Goal: Task Accomplishment & Management: Use online tool/utility

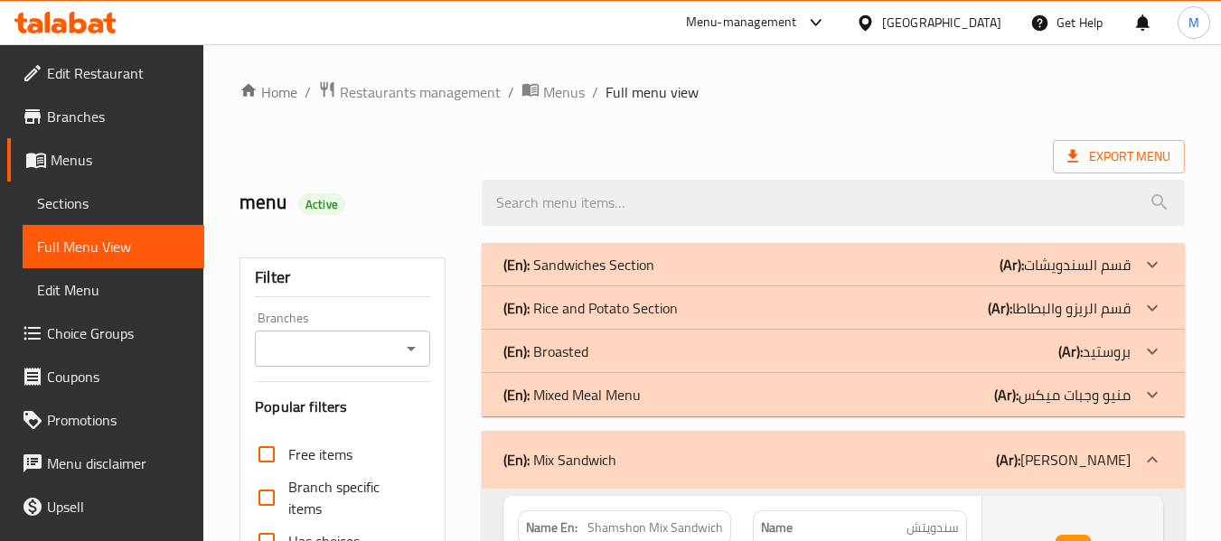
scroll to position [317, 0]
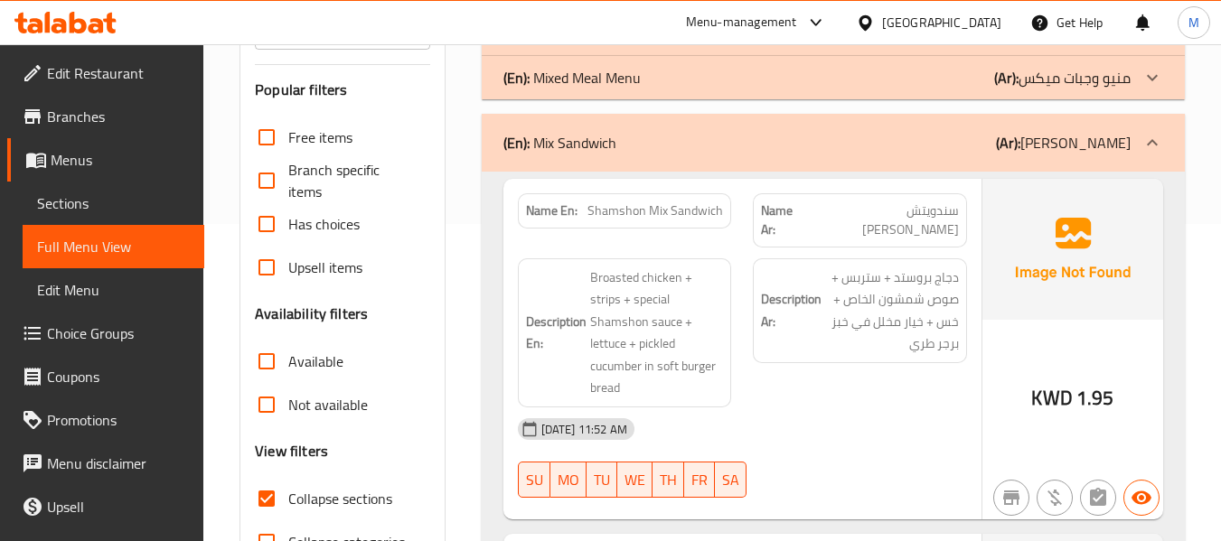
click at [802, 408] on div "[DATE] 11:52 AM" at bounding box center [742, 429] width 471 height 43
click at [860, 408] on div "[DATE] 11:52 AM" at bounding box center [742, 429] width 471 height 43
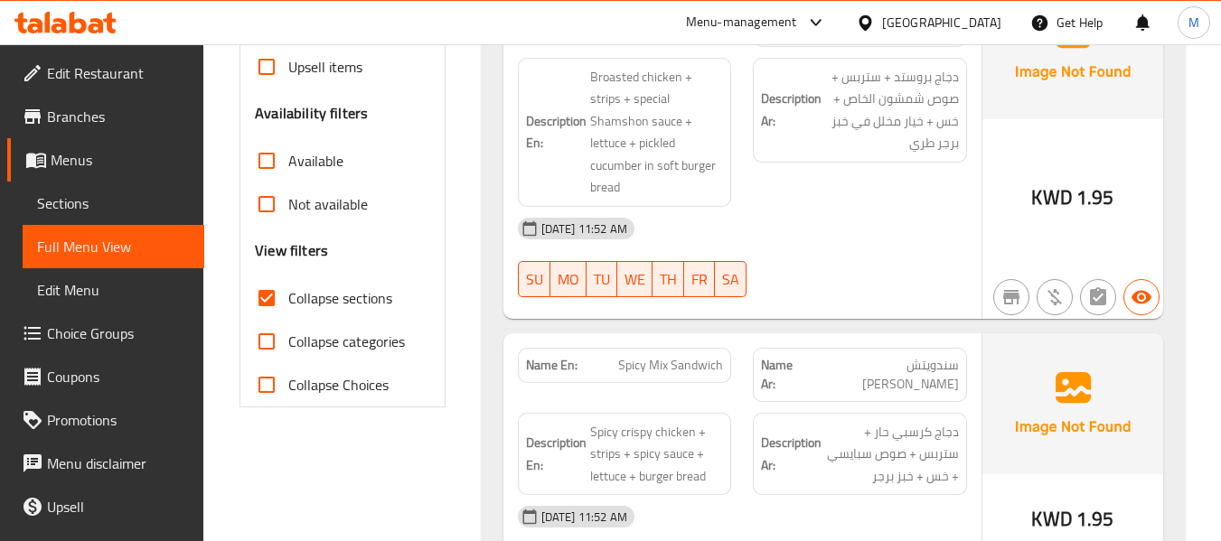
scroll to position [558, 0]
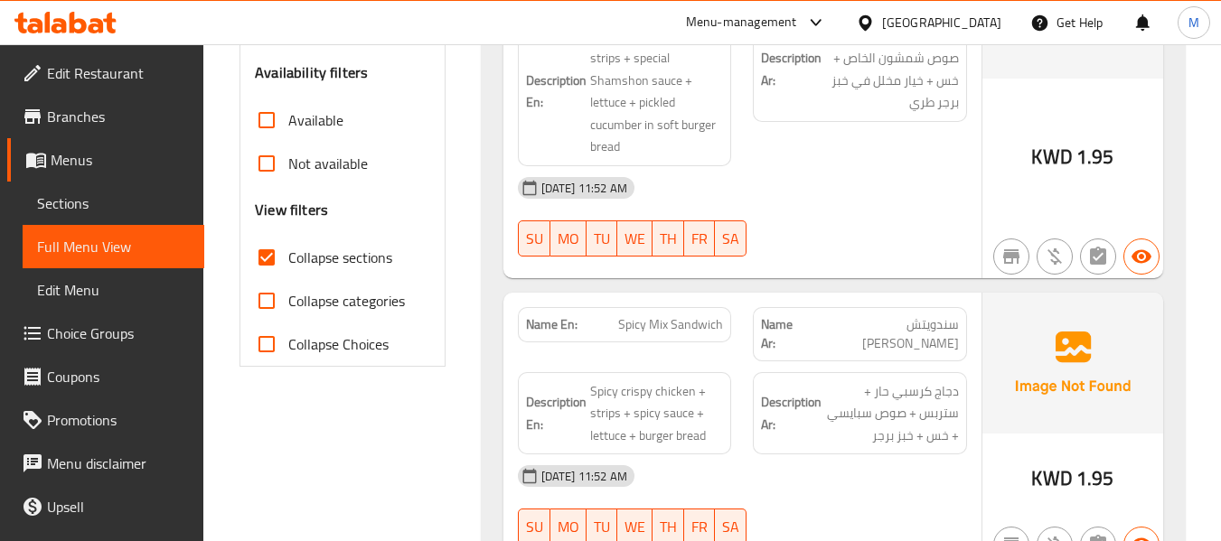
click at [814, 455] on div "[DATE] 11:52 AM" at bounding box center [742, 476] width 471 height 43
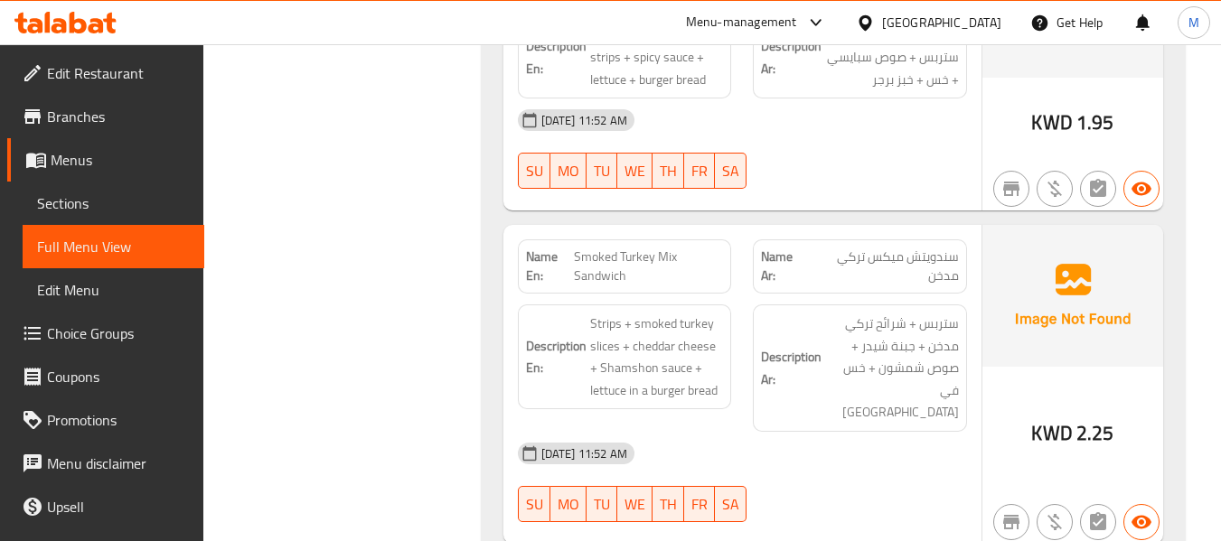
scroll to position [920, 0]
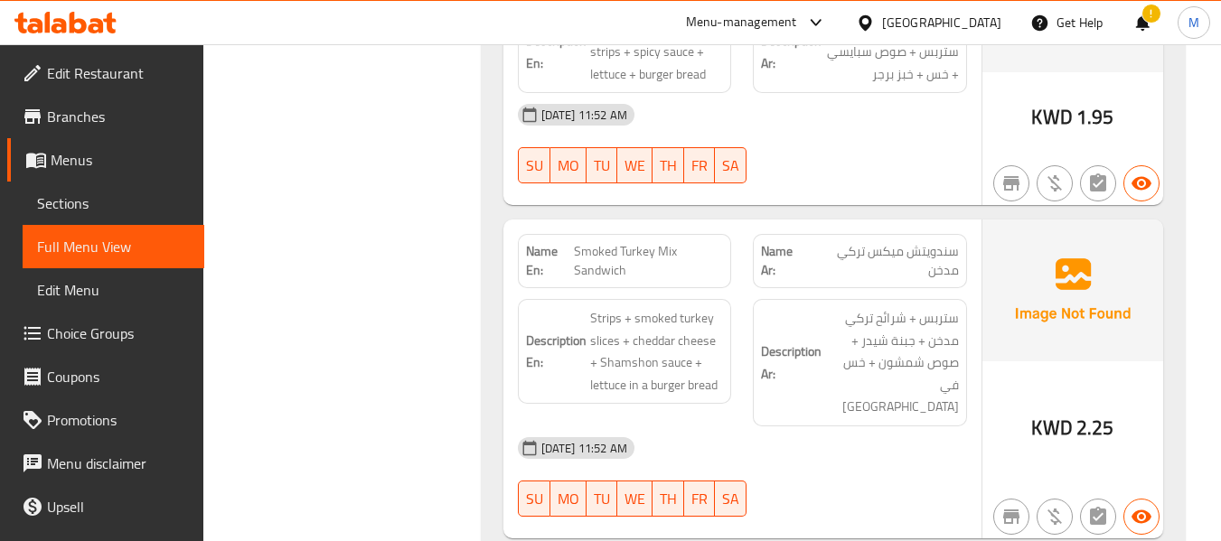
click at [810, 427] on div "[DATE] 11:52 AM" at bounding box center [742, 448] width 471 height 43
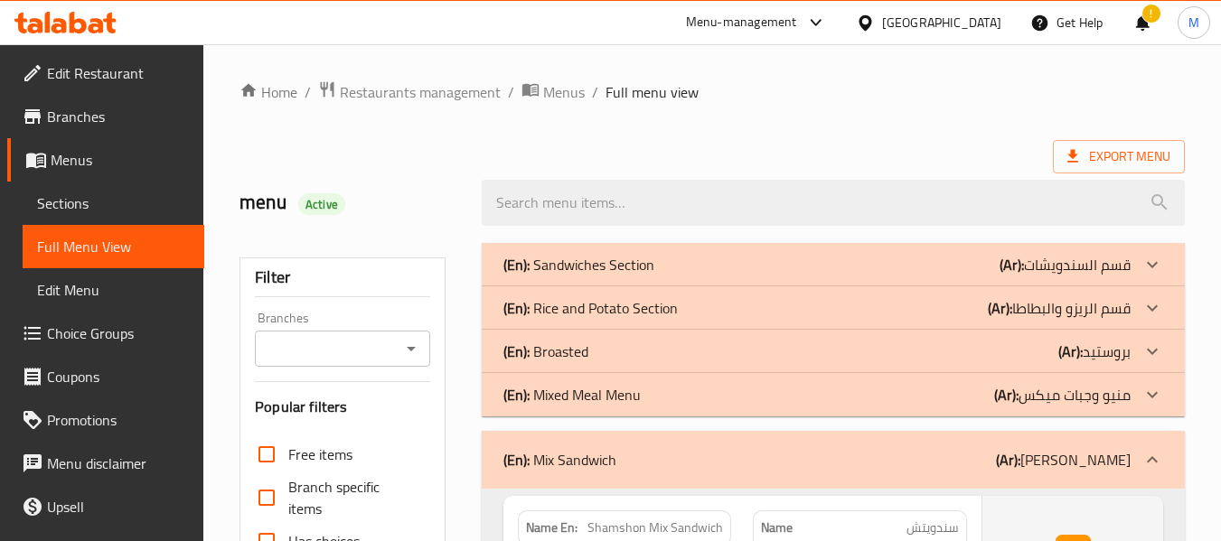
scroll to position [120, 0]
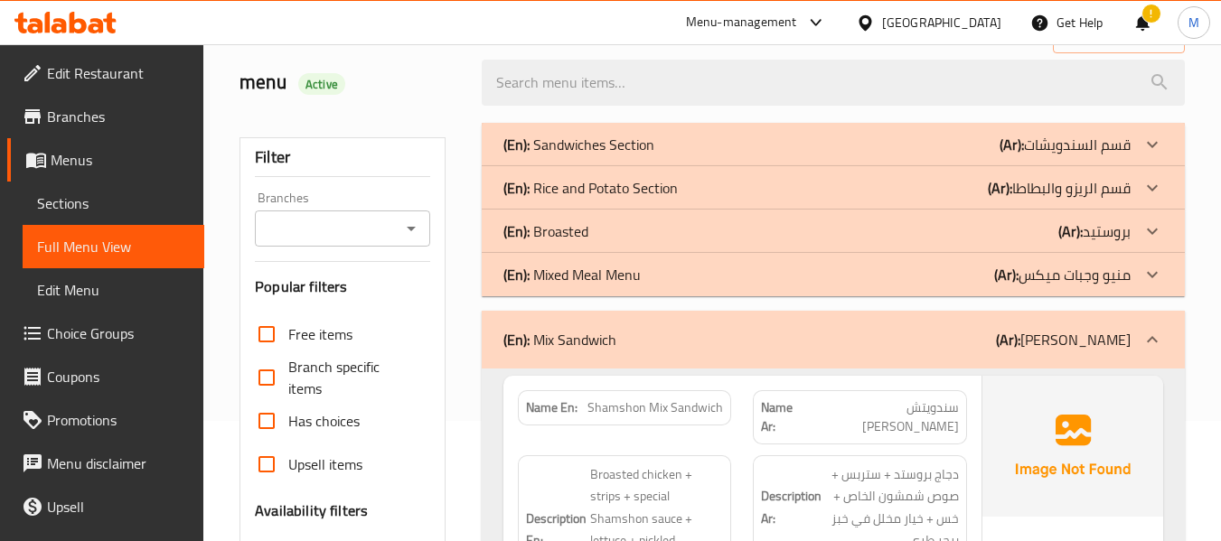
click at [696, 320] on div "(En): Mix Sandwich (Ar): [PERSON_NAME]" at bounding box center [833, 340] width 703 height 58
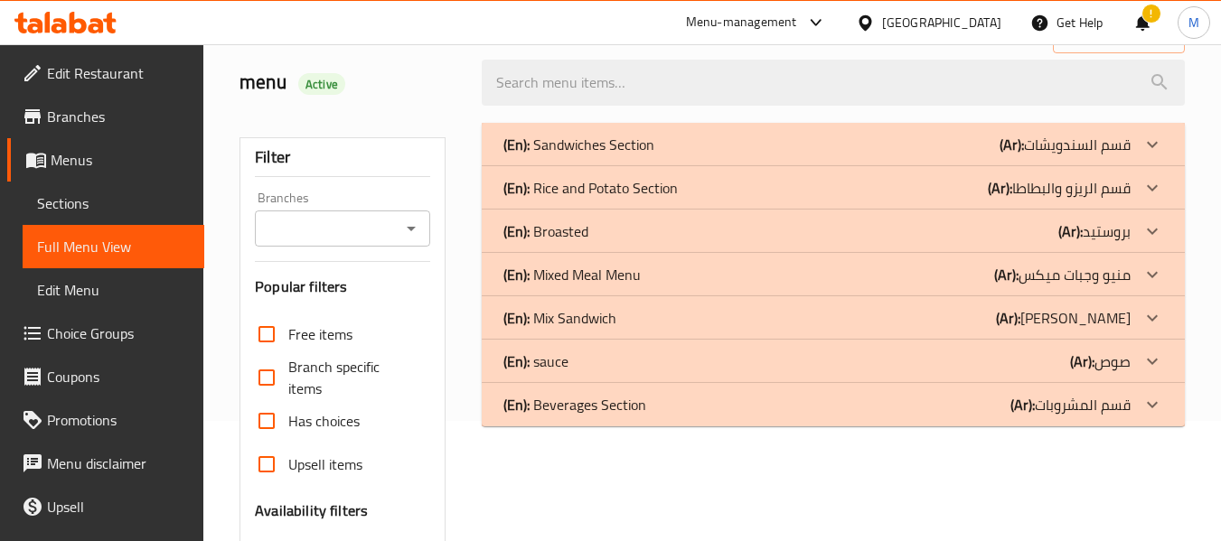
click at [647, 375] on div "(En): sauce (Ar): صوص" at bounding box center [833, 361] width 703 height 43
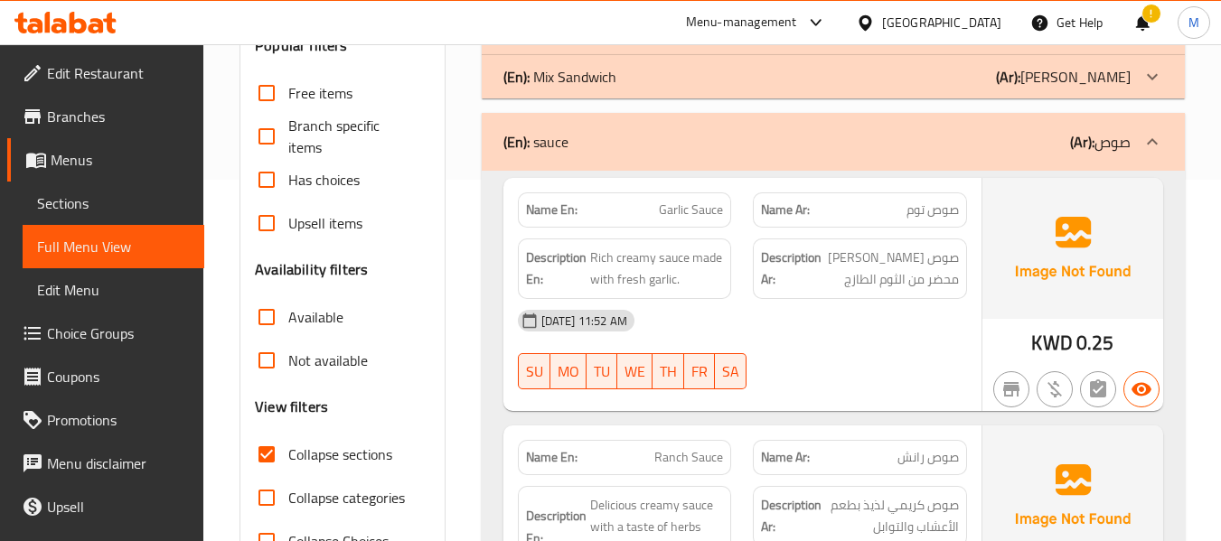
scroll to position [482, 0]
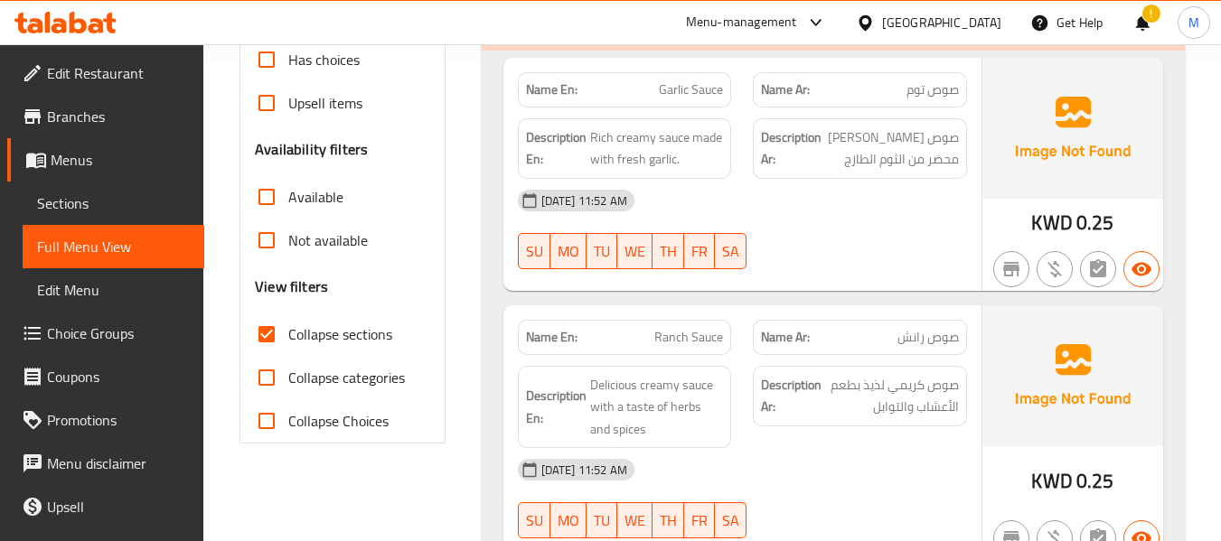
click at [823, 250] on div "[DATE] 11:52 AM SU MO TU WE TH FR SA" at bounding box center [742, 229] width 471 height 101
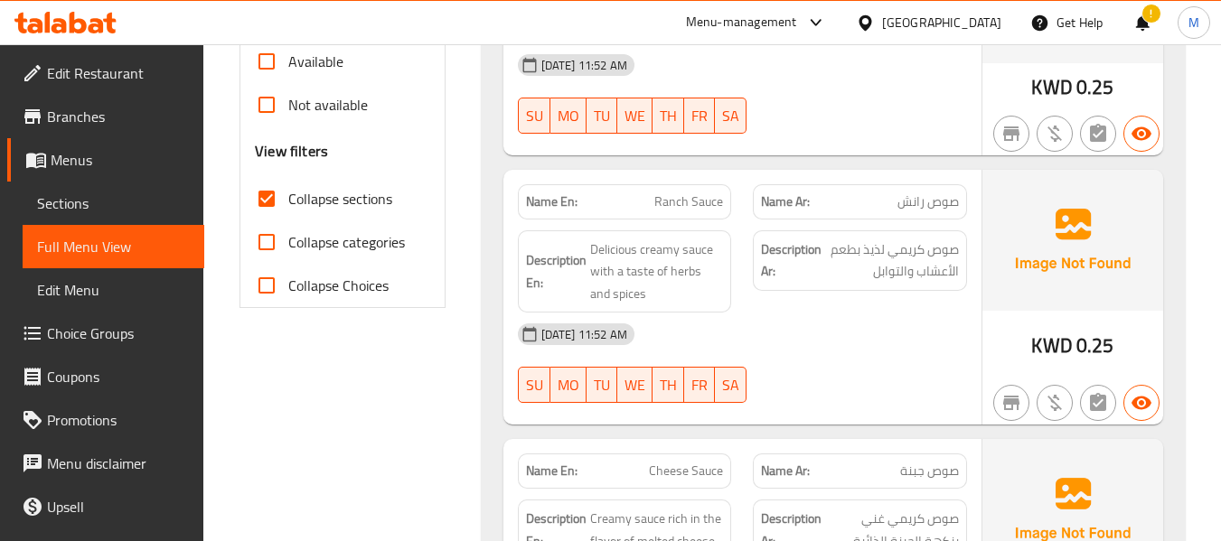
scroll to position [723, 0]
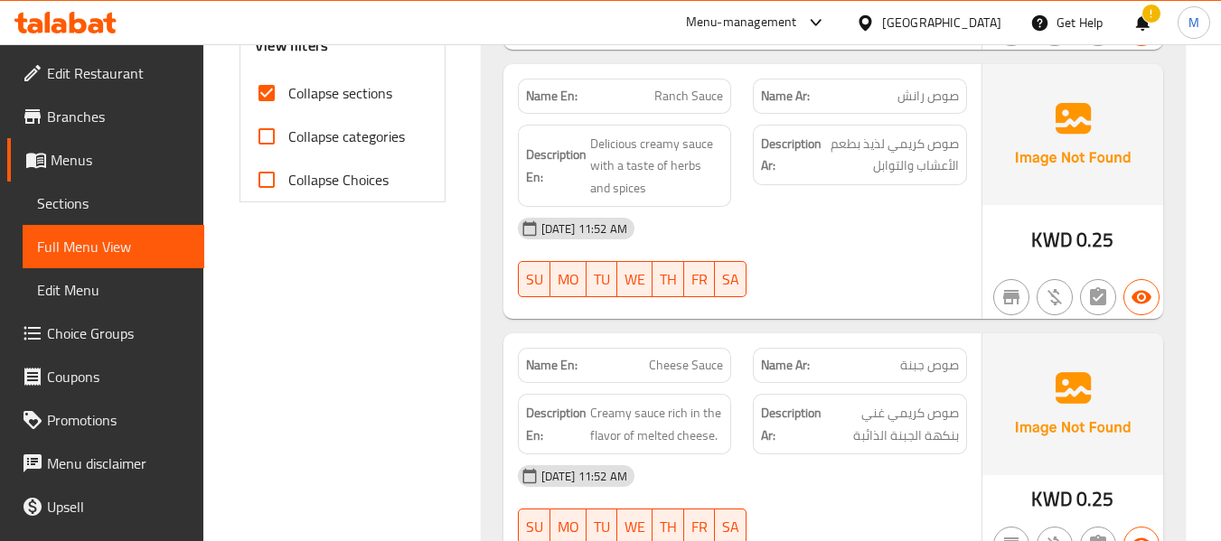
click at [855, 261] on div "[DATE] 11:52 AM SU MO TU WE TH FR SA" at bounding box center [742, 257] width 471 height 101
click at [615, 145] on span "Delicious creamy sauce with a taste of herbs and spices" at bounding box center [657, 166] width 134 height 67
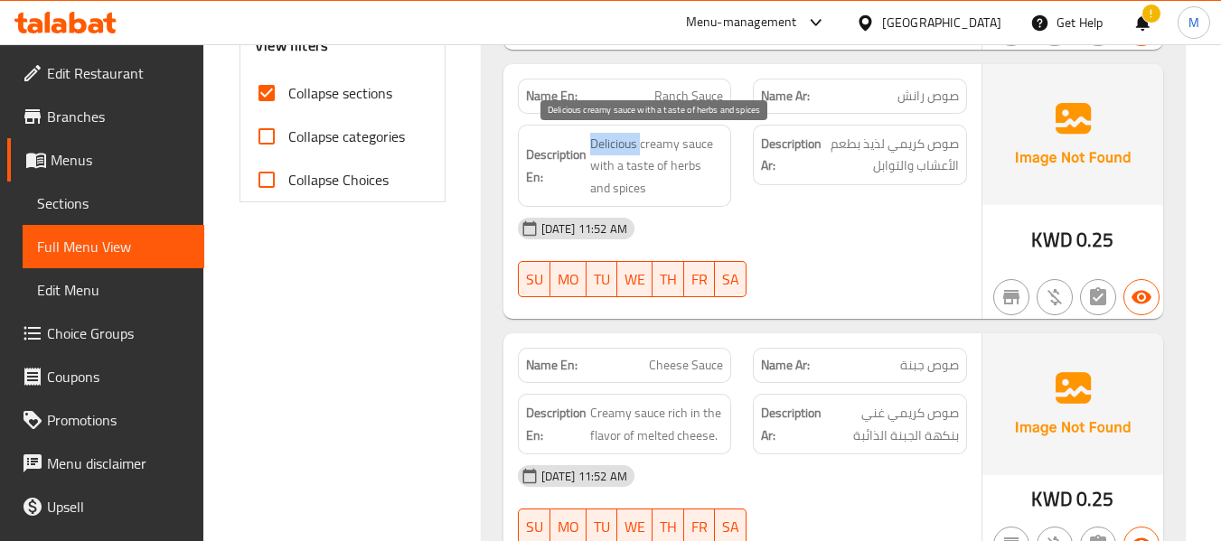
click at [614, 145] on span "Delicious creamy sauce with a taste of herbs and spices" at bounding box center [657, 166] width 134 height 67
copy span "Delicious"
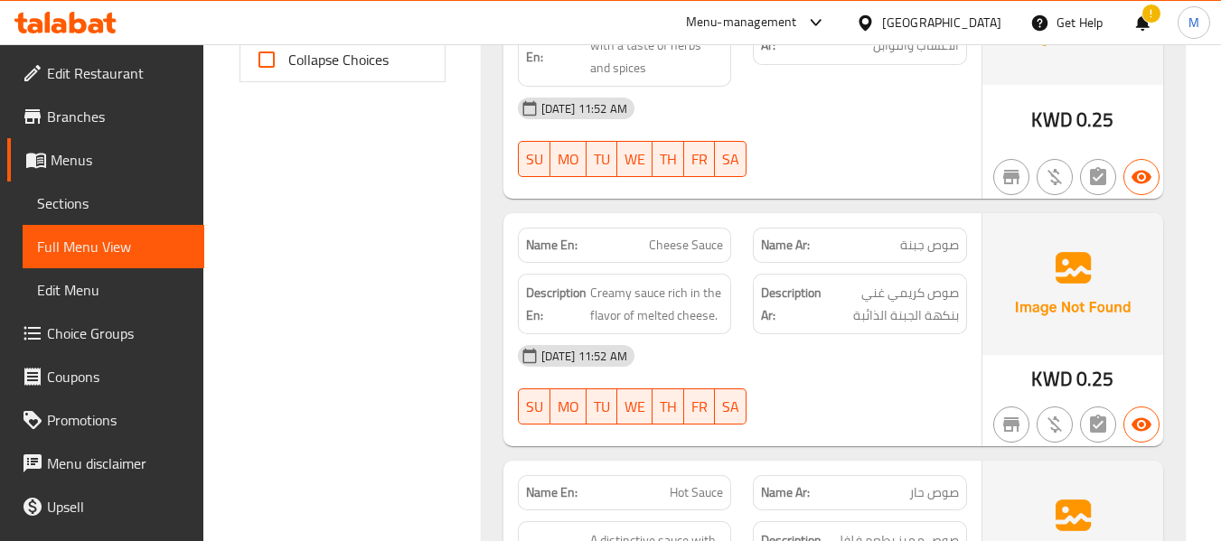
scroll to position [1084, 0]
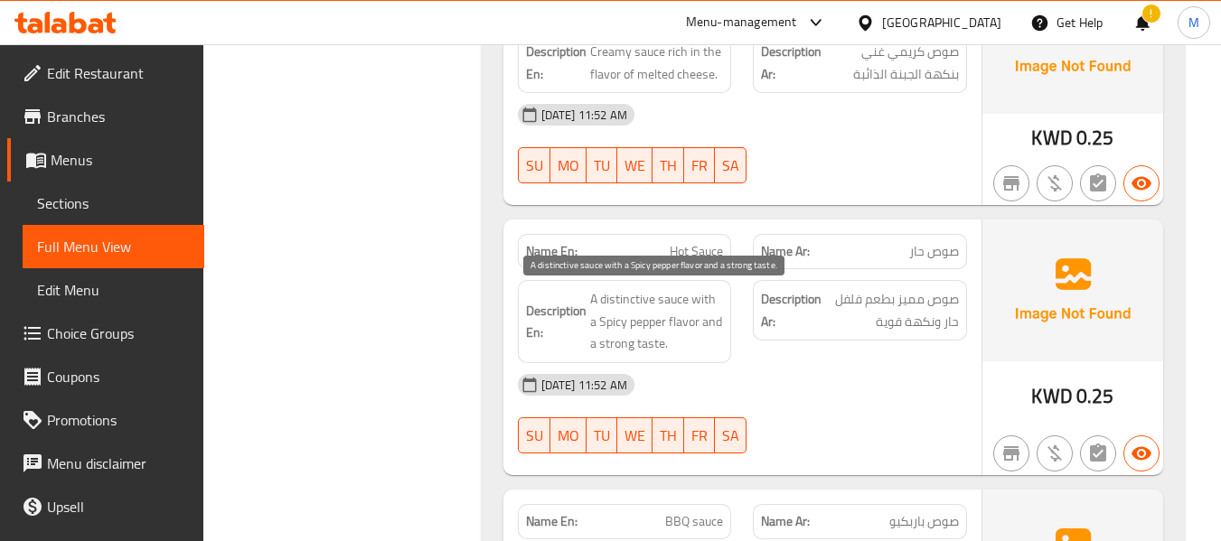
click at [681, 333] on span "A distinctive sauce with a Spicy pepper flavor and a strong taste." at bounding box center [657, 321] width 134 height 67
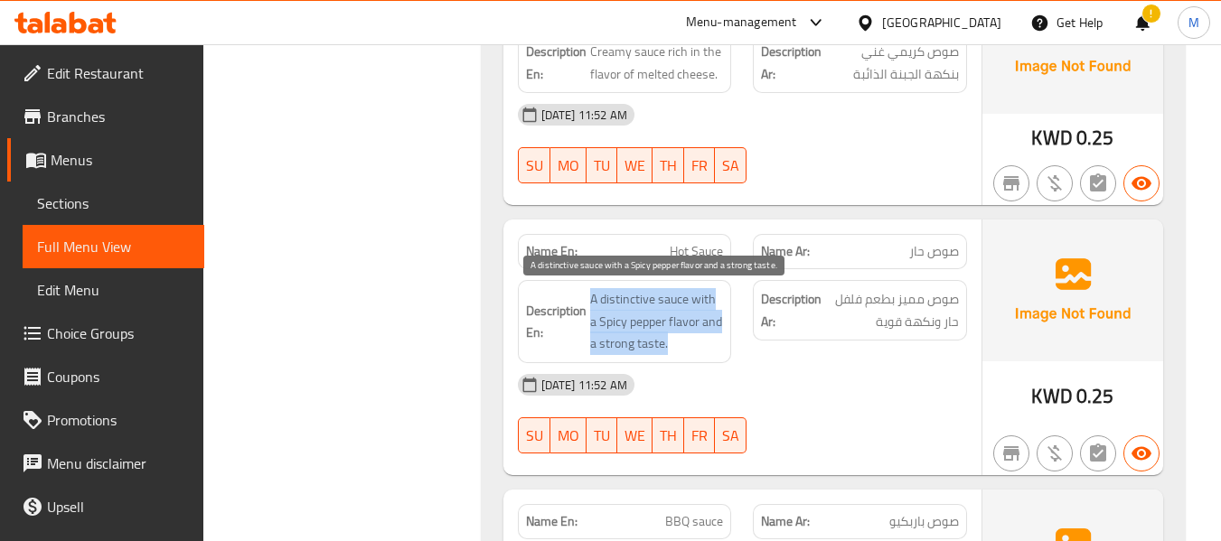
click at [681, 333] on span "A distinctive sauce with a Spicy pepper flavor and a strong taste." at bounding box center [657, 321] width 134 height 67
copy span "A distinctive sauce with a Spicy pepper flavor and a strong taste."
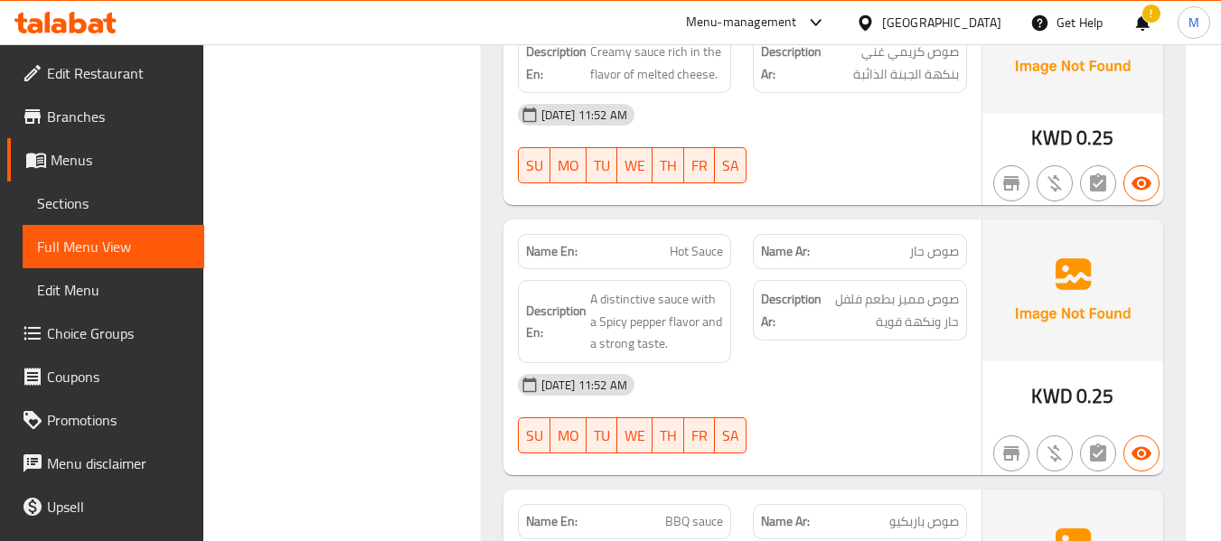
click at [686, 250] on span "Hot Sauce" at bounding box center [696, 251] width 53 height 19
copy span "Hot Sauce"
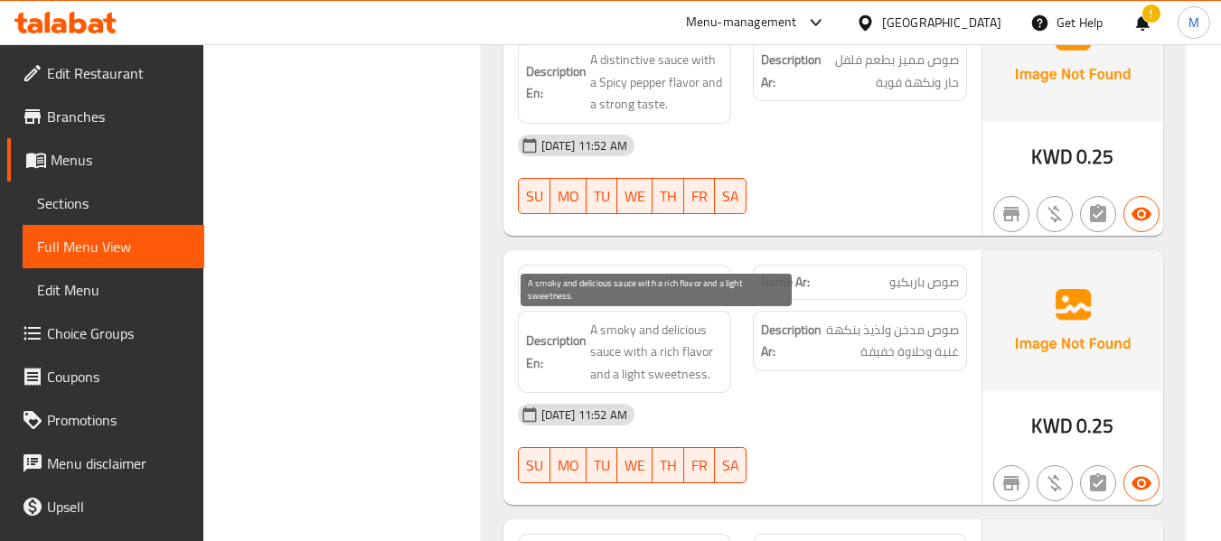
scroll to position [1326, 0]
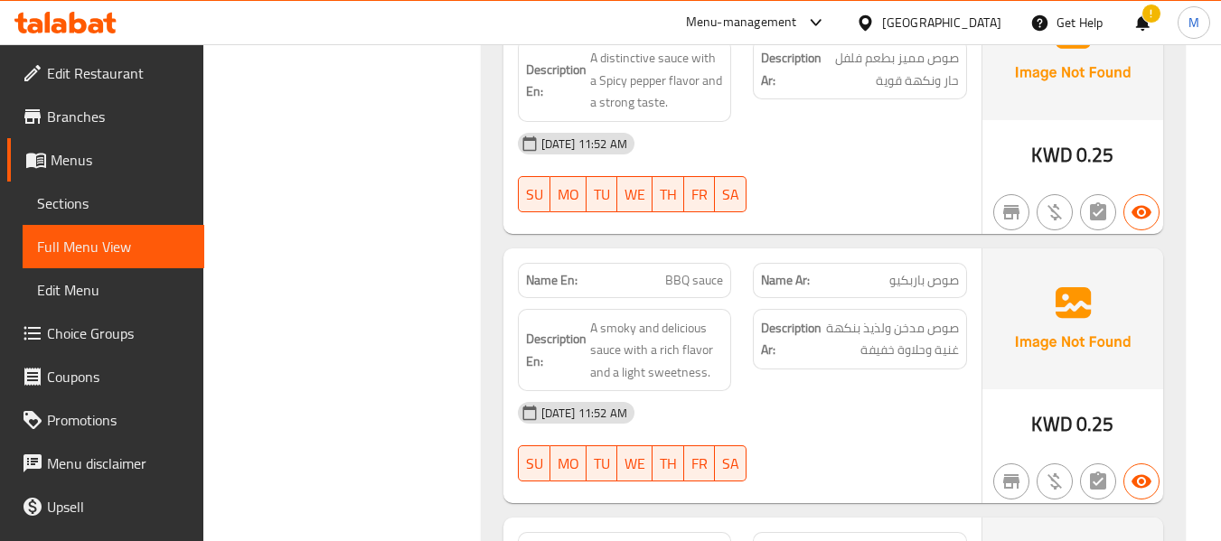
click at [861, 451] on div "[DATE] 11:52 AM SU MO TU WE TH FR SA" at bounding box center [742, 441] width 471 height 101
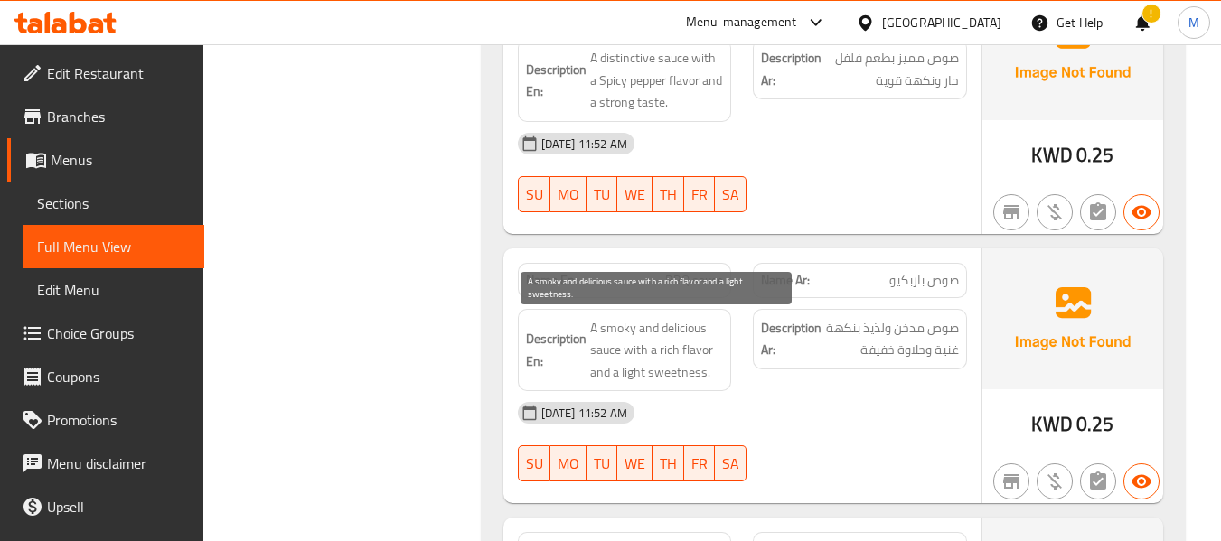
click at [691, 326] on span "A smoky and delicious sauce with a rich flavor and a light sweetness." at bounding box center [657, 350] width 134 height 67
copy span "delicious"
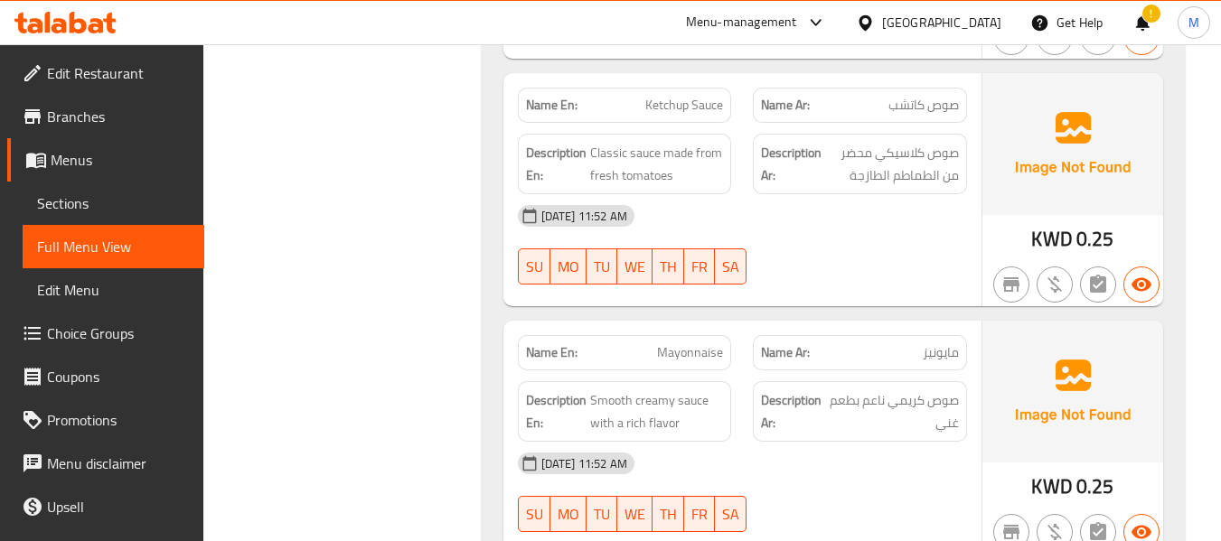
scroll to position [2161, 0]
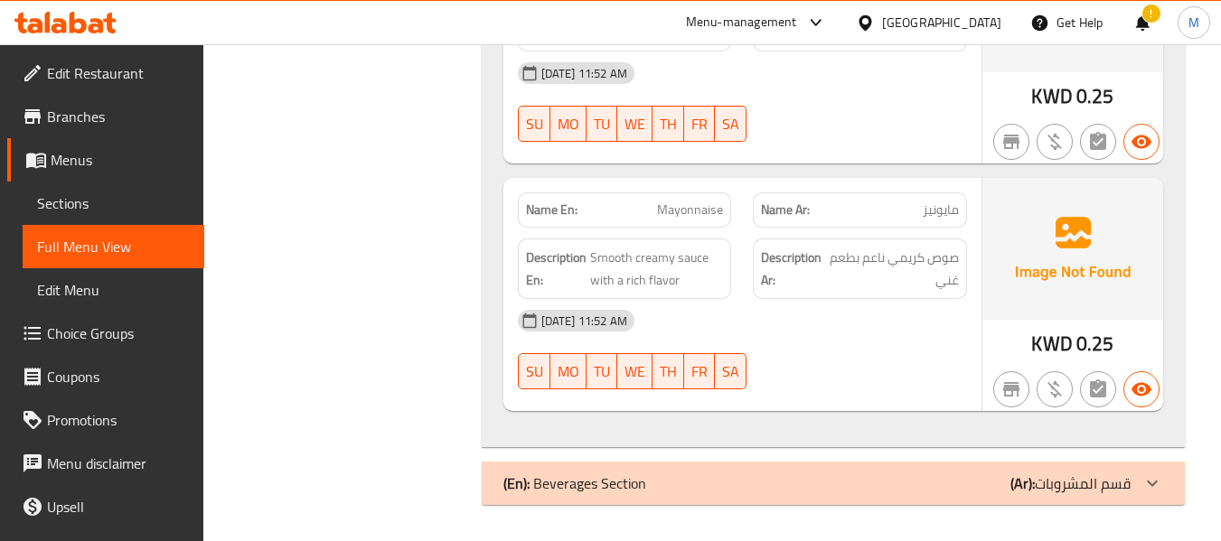
click at [746, 479] on div "(En): Beverages Section (Ar): قسم المشروبات" at bounding box center [816, 484] width 627 height 22
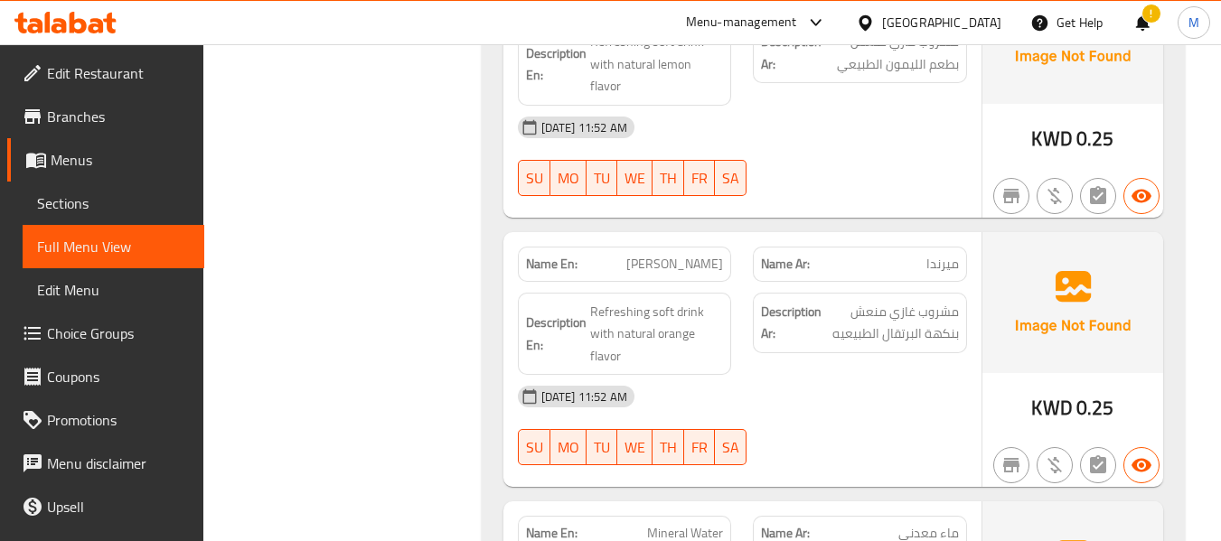
scroll to position [3125, 0]
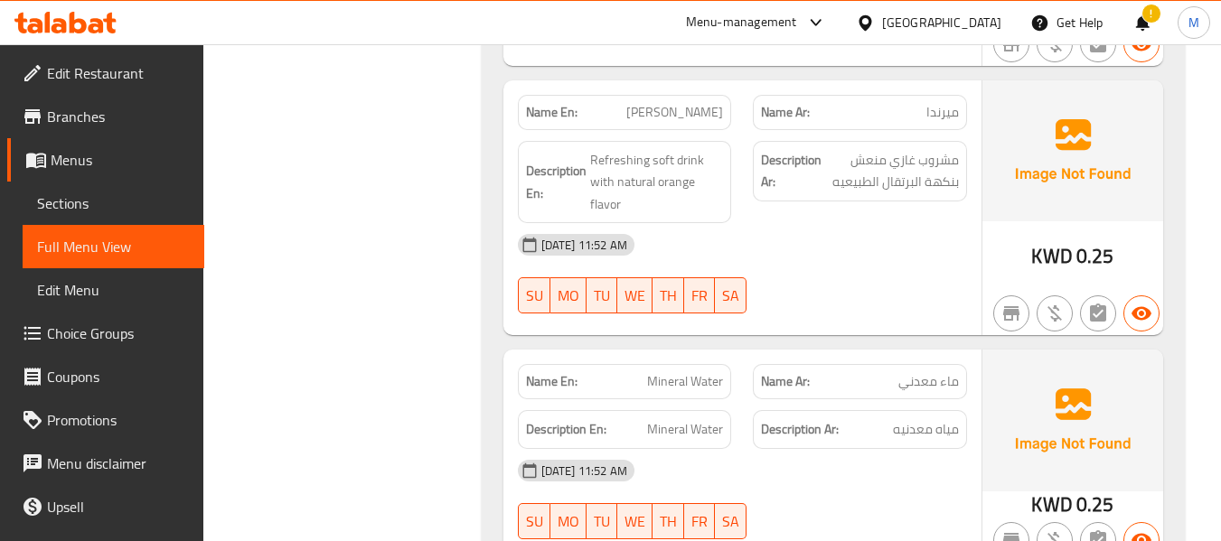
click at [705, 103] on span "[PERSON_NAME]" at bounding box center [674, 112] width 97 height 19
copy span "[PERSON_NAME]"
click at [702, 372] on span "Mineral Water" at bounding box center [685, 381] width 76 height 19
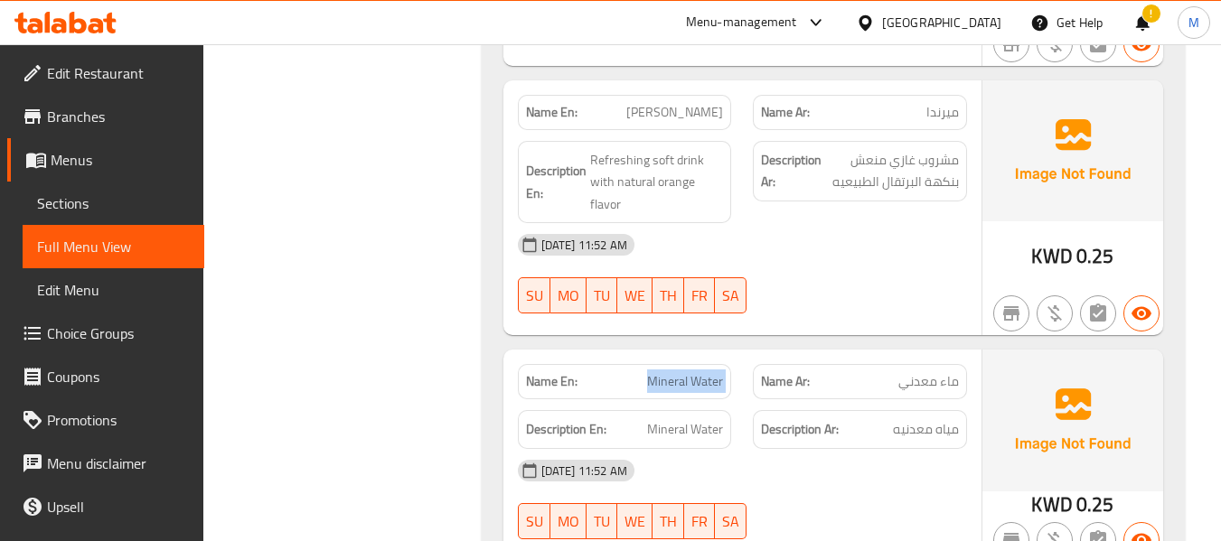
click at [702, 372] on span "Mineral Water" at bounding box center [685, 381] width 76 height 19
copy span "Mineral Water"
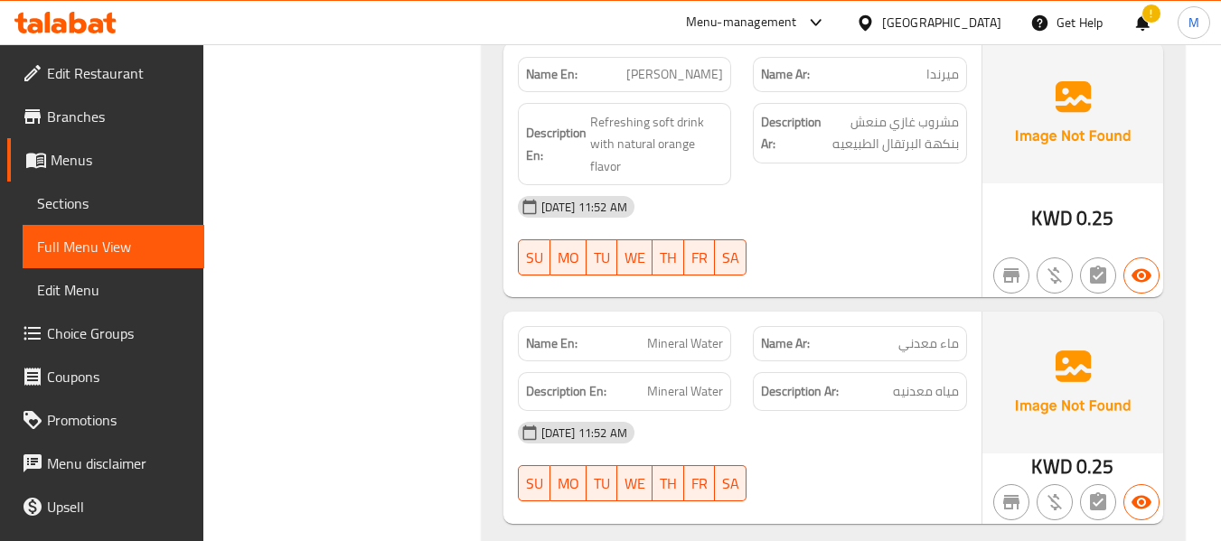
scroll to position [3195, 0]
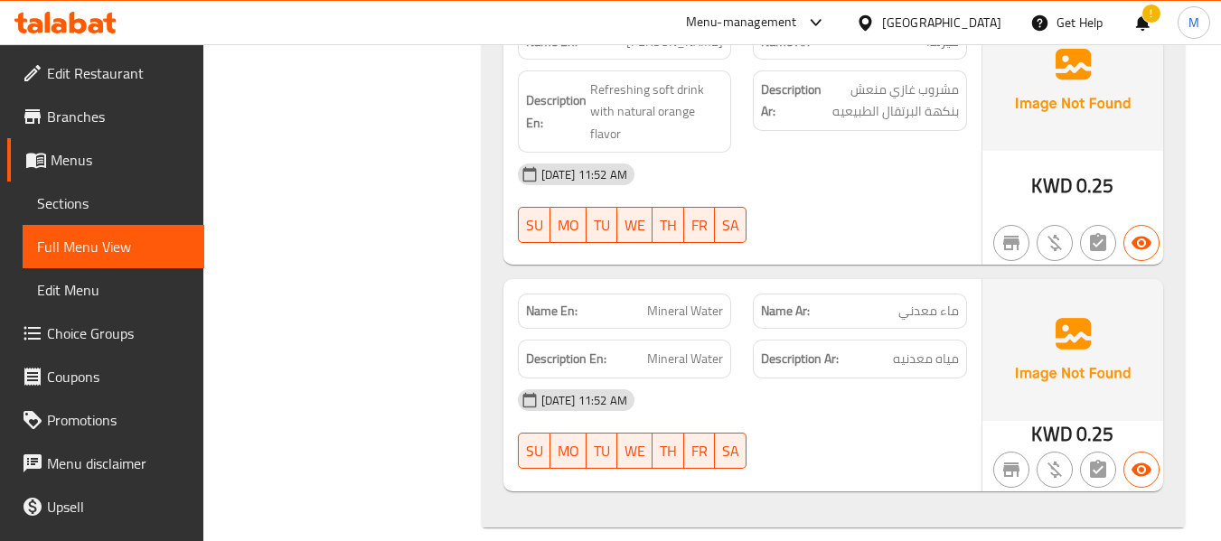
click at [675, 302] on span "Mineral Water" at bounding box center [685, 311] width 76 height 19
copy span "Mineral Water"
click at [90, 164] on span "Menus" at bounding box center [120, 160] width 139 height 22
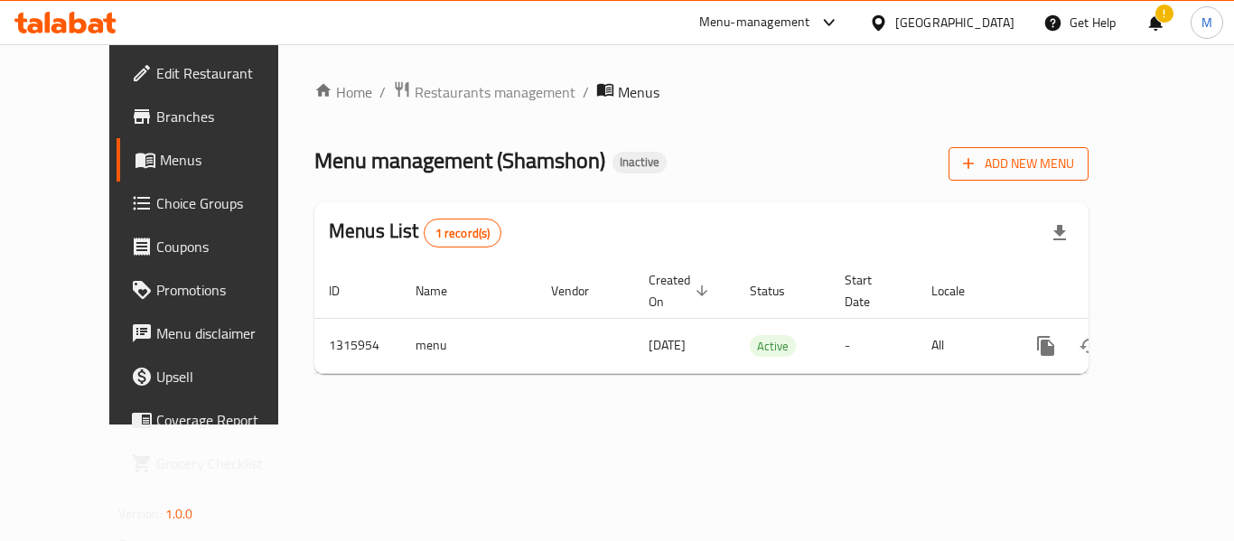
click at [1074, 174] on span "Add New Menu" at bounding box center [1018, 164] width 111 height 23
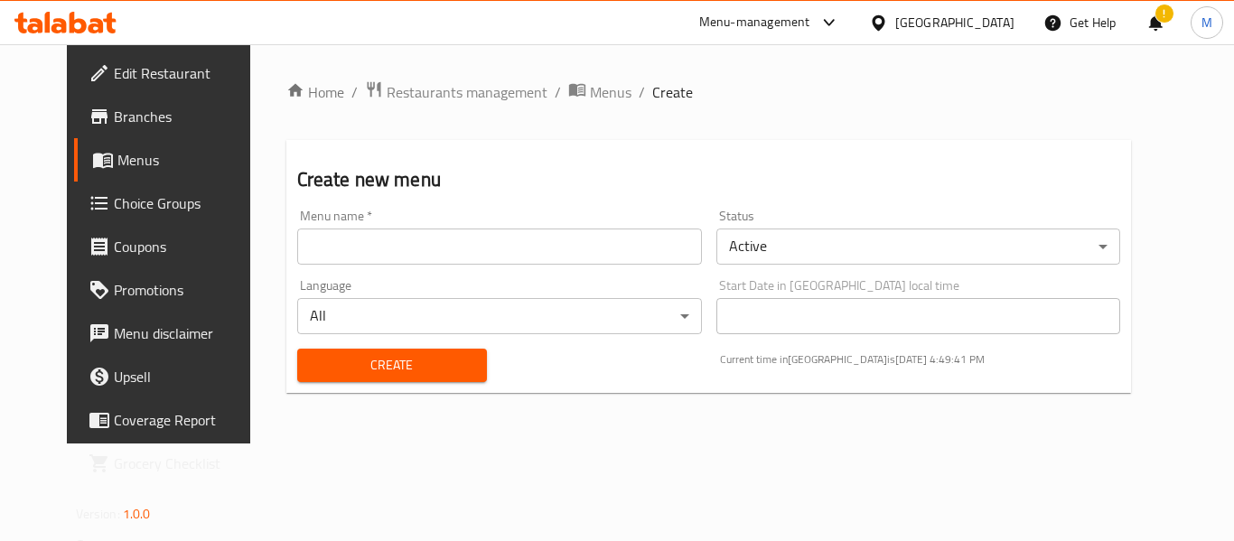
click at [324, 250] on input "text" at bounding box center [499, 247] width 405 height 36
paste input "342741886"
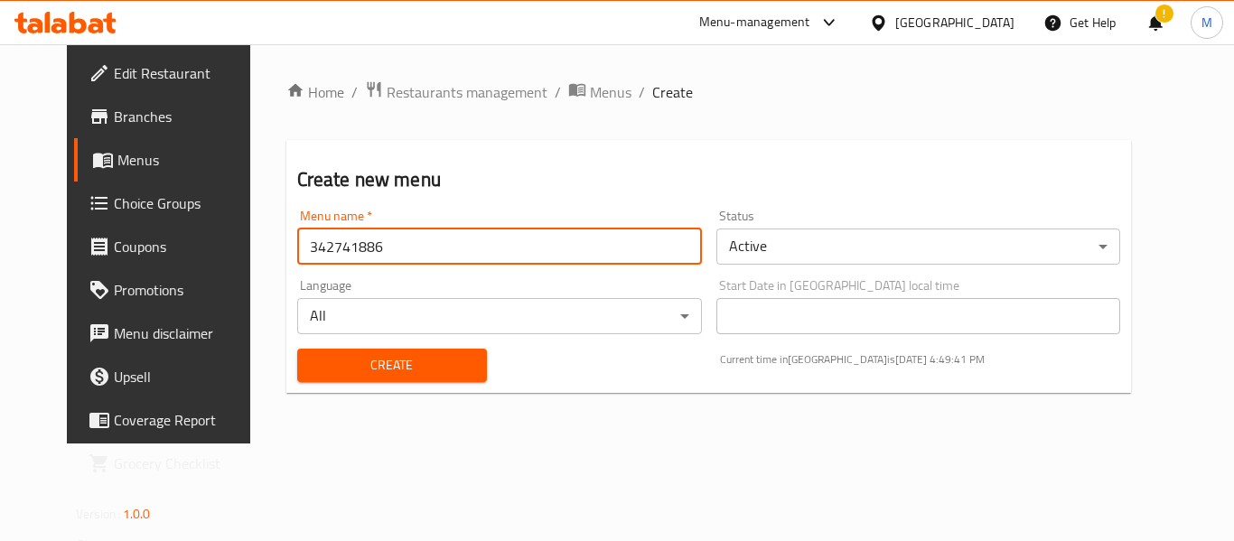
type input "342741886"
click at [316, 355] on span "Create" at bounding box center [392, 365] width 161 height 23
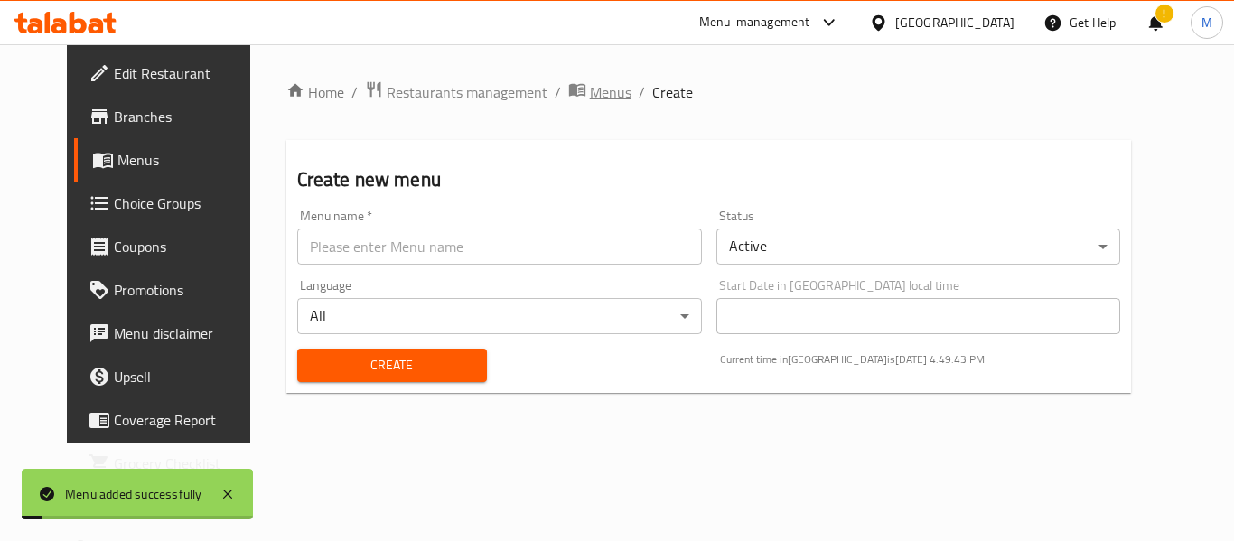
click at [590, 94] on span "Menus" at bounding box center [611, 92] width 42 height 22
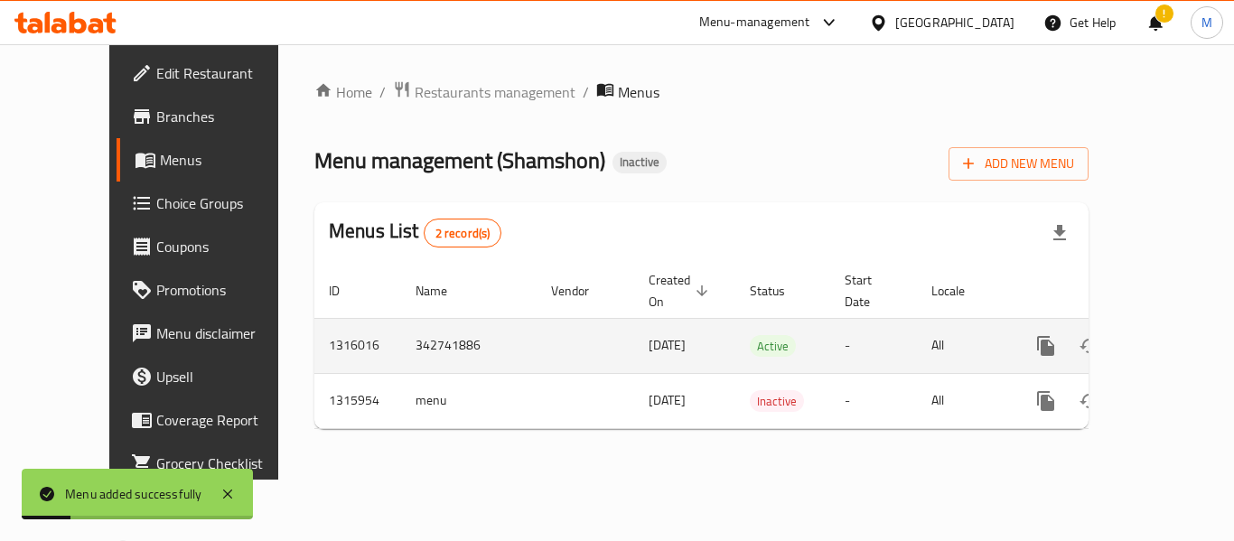
click at [1155, 324] on link "enhanced table" at bounding box center [1176, 345] width 43 height 43
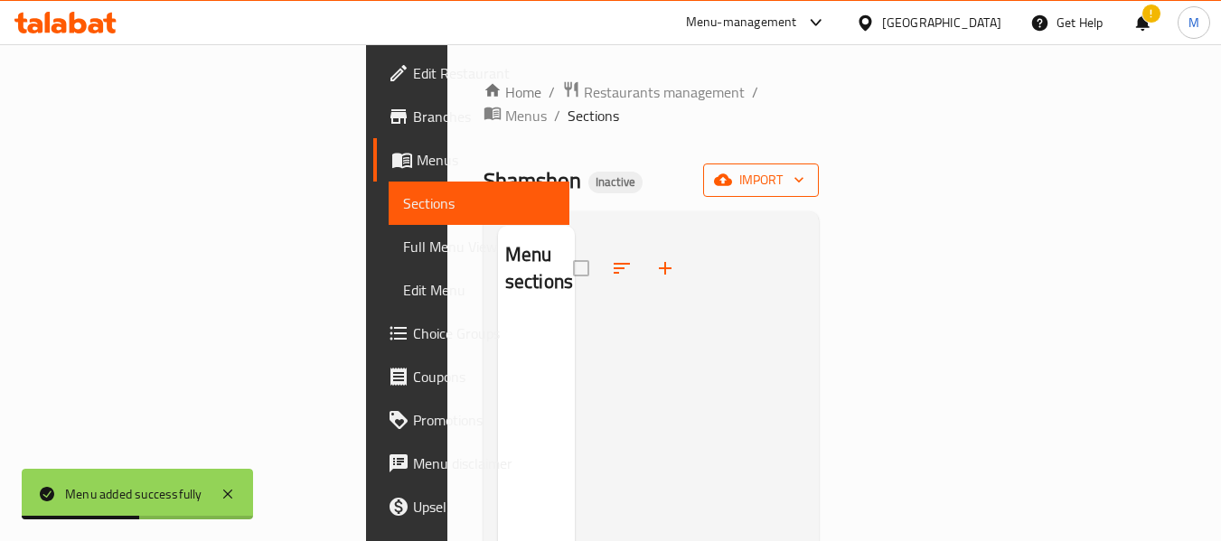
click at [804, 169] on span "import" at bounding box center [761, 180] width 87 height 23
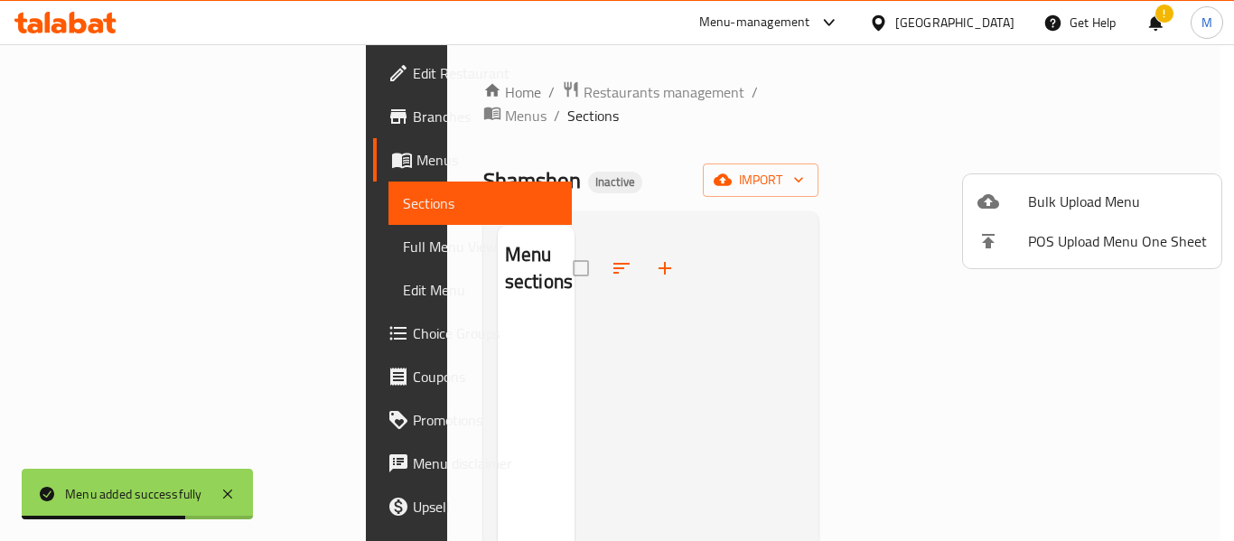
click at [754, 202] on div at bounding box center [617, 270] width 1234 height 541
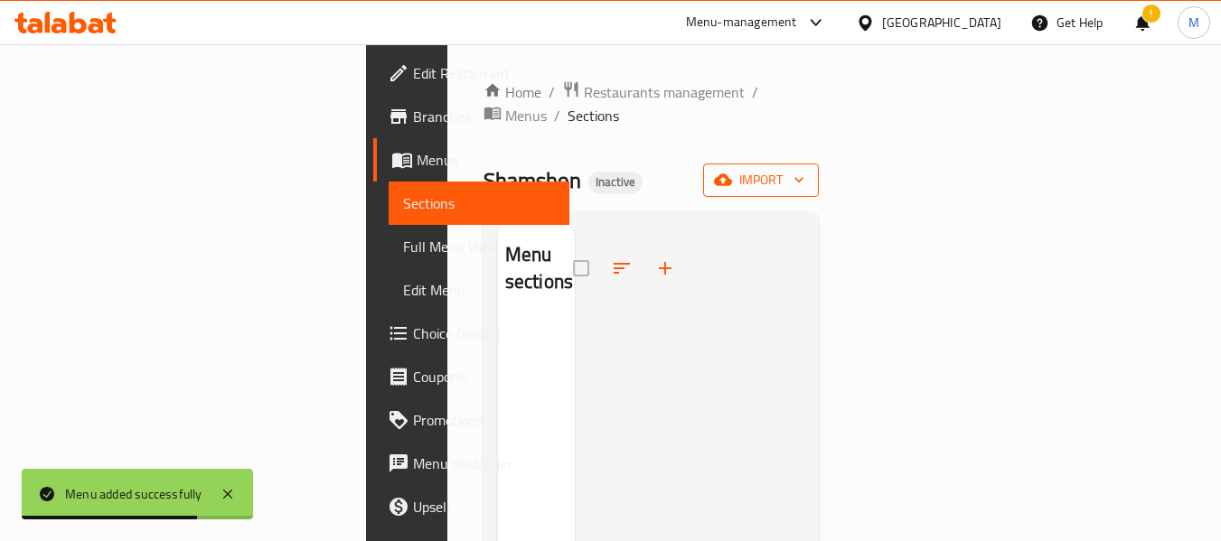
click at [804, 169] on span "import" at bounding box center [761, 180] width 87 height 23
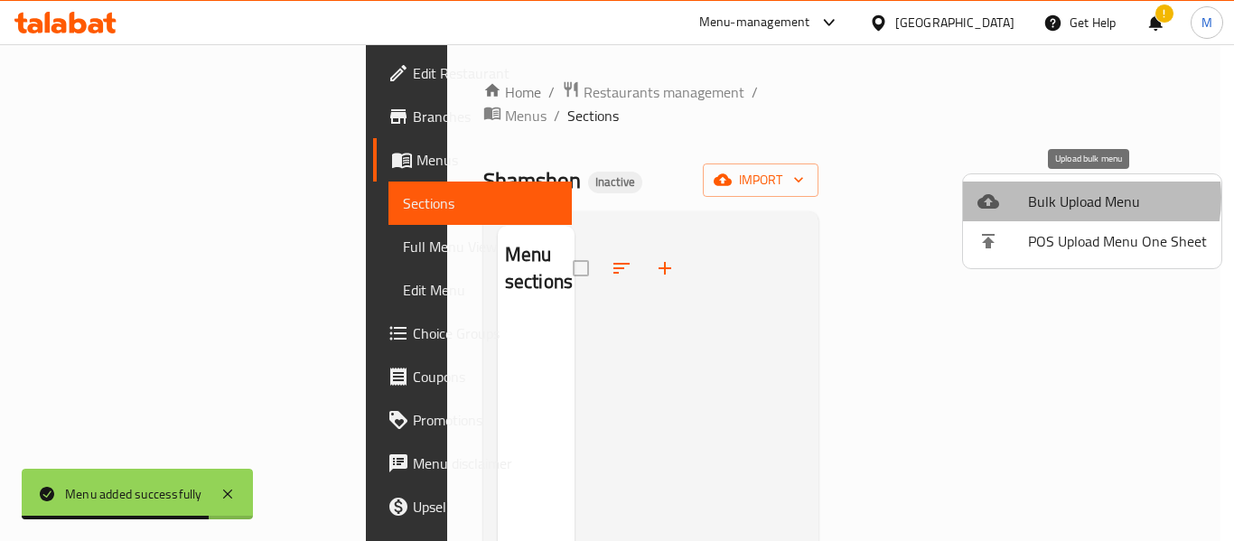
click at [1075, 198] on span "Bulk Upload Menu" at bounding box center [1117, 202] width 179 height 22
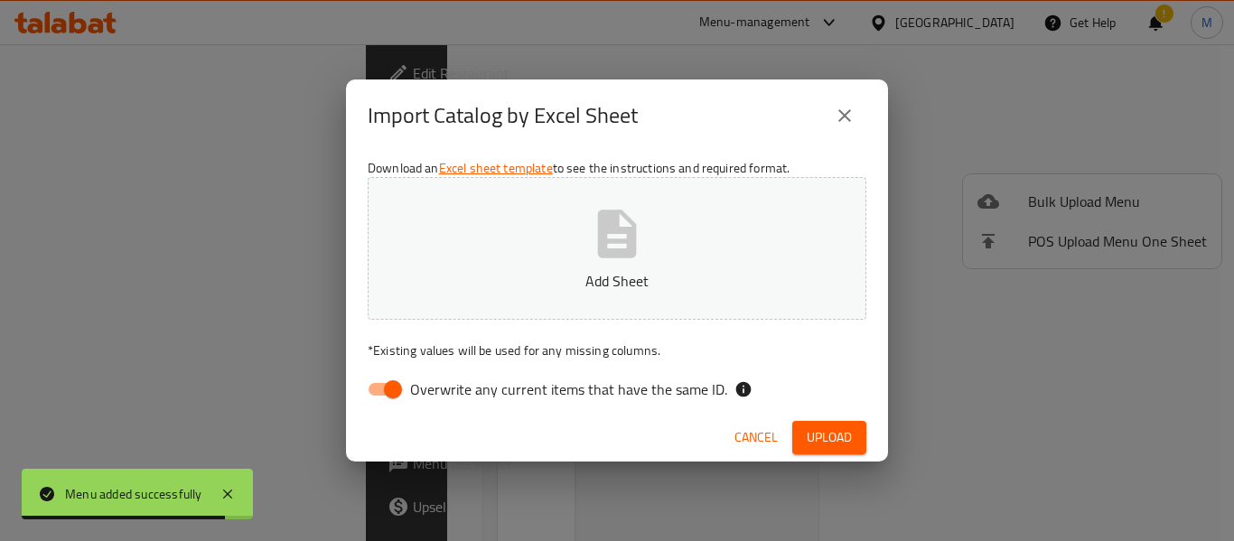
click at [472, 379] on span "Overwrite any current items that have the same ID." at bounding box center [568, 390] width 317 height 22
click at [445, 378] on input "Overwrite any current items that have the same ID." at bounding box center [393, 389] width 103 height 34
checkbox input "false"
click at [486, 292] on button "Add Sheet" at bounding box center [617, 248] width 499 height 143
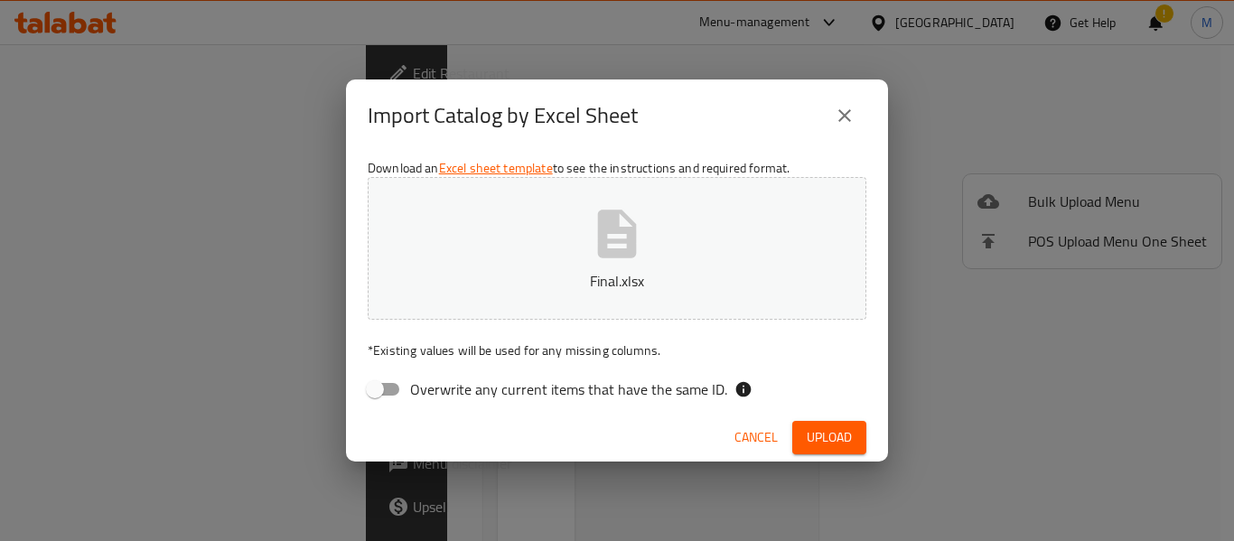
click at [847, 442] on span "Upload" at bounding box center [829, 438] width 45 height 23
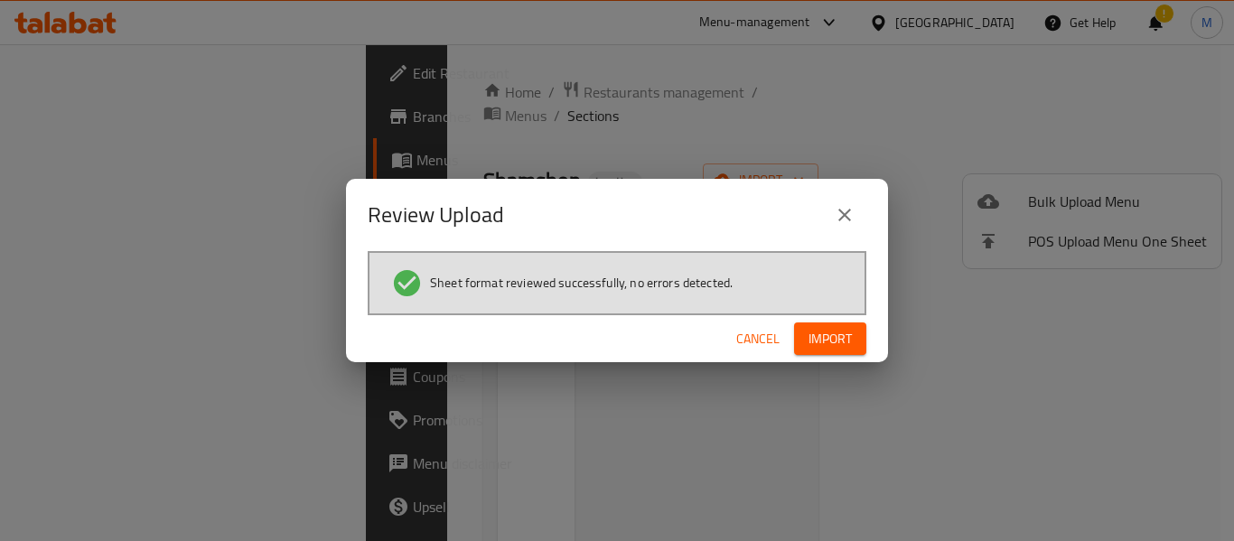
click at [825, 320] on div "Cancel Import" at bounding box center [617, 339] width 542 height 48
click at [824, 333] on span "Import" at bounding box center [830, 339] width 43 height 23
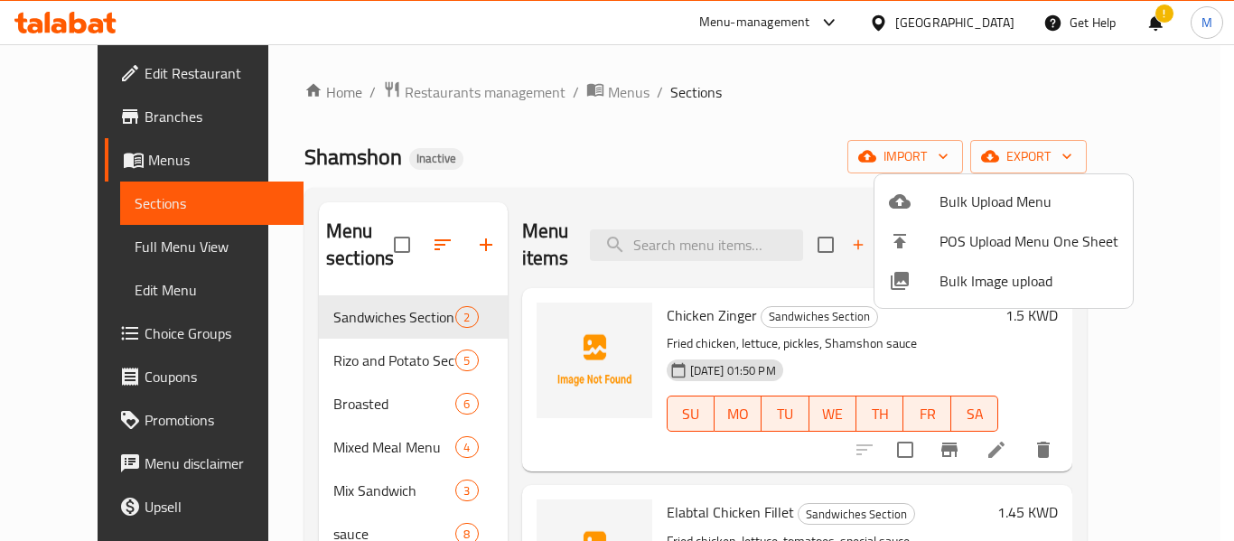
click at [552, 95] on div at bounding box center [617, 270] width 1234 height 541
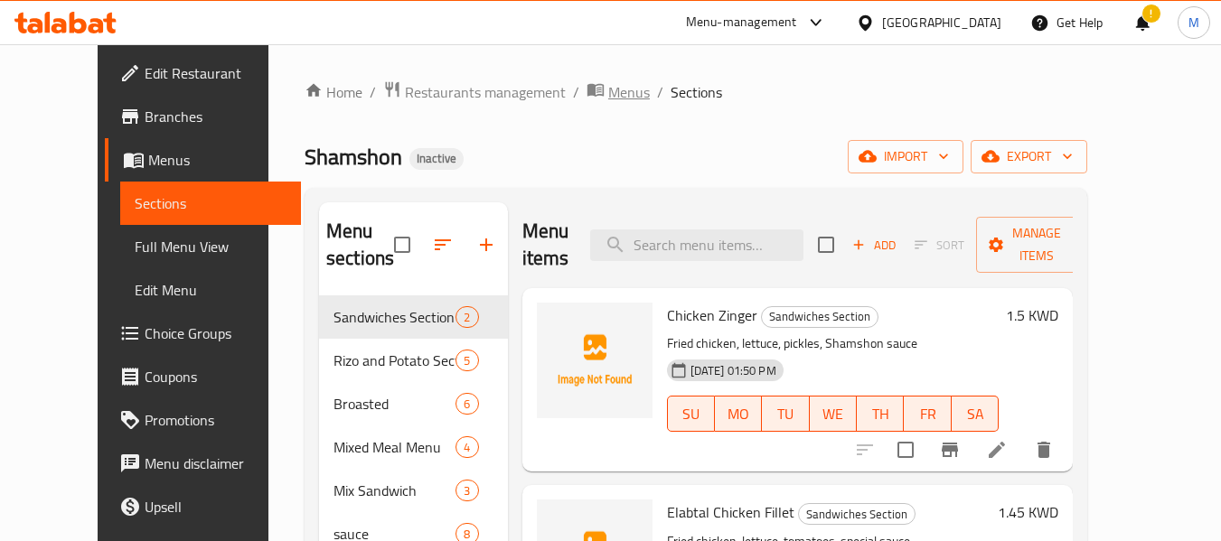
click at [608, 99] on span "Menus" at bounding box center [629, 92] width 42 height 22
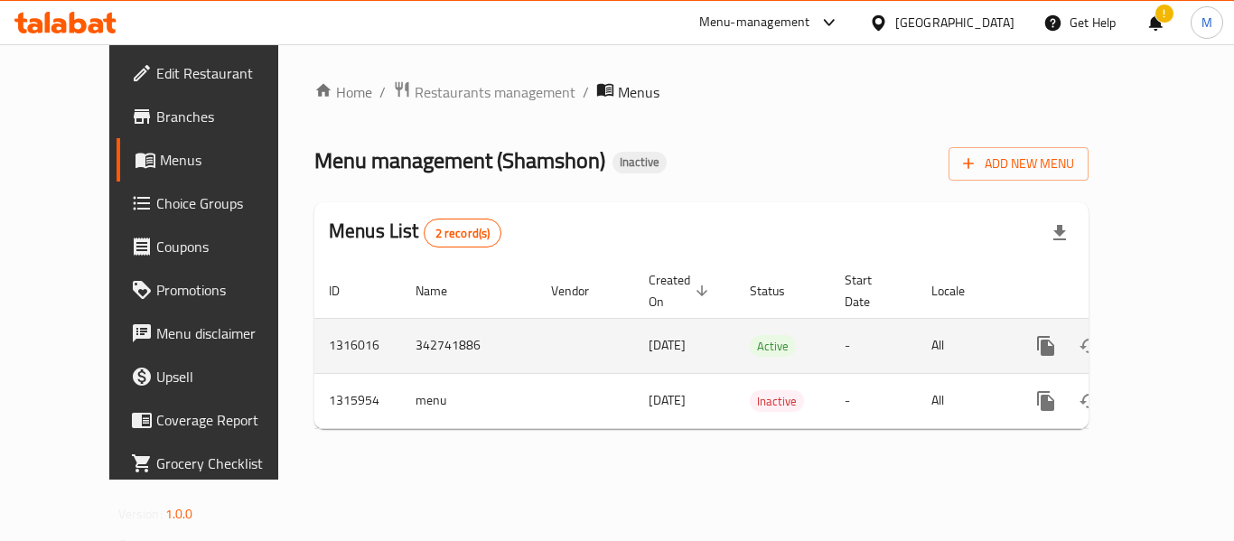
click at [1166, 335] on icon "enhanced table" at bounding box center [1177, 346] width 22 height 22
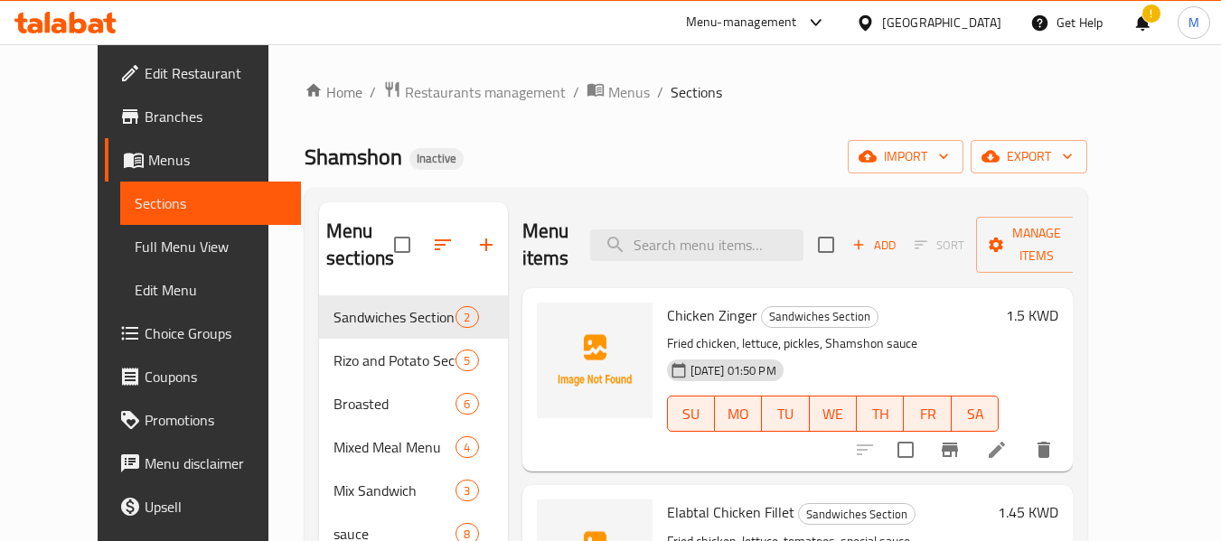
click at [135, 236] on span "Full Menu View" at bounding box center [211, 247] width 153 height 22
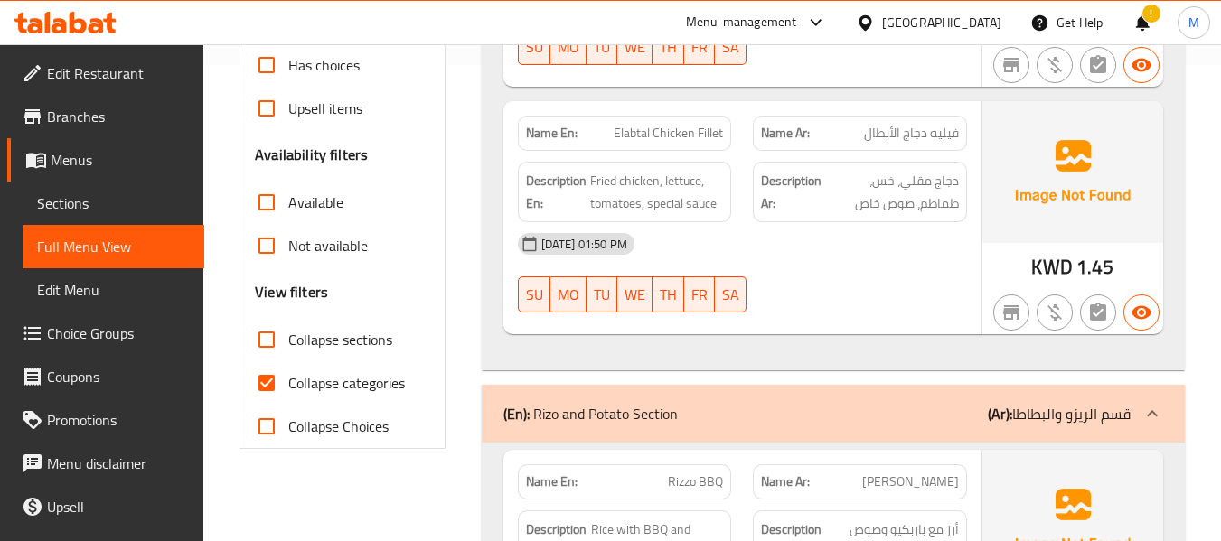
scroll to position [482, 0]
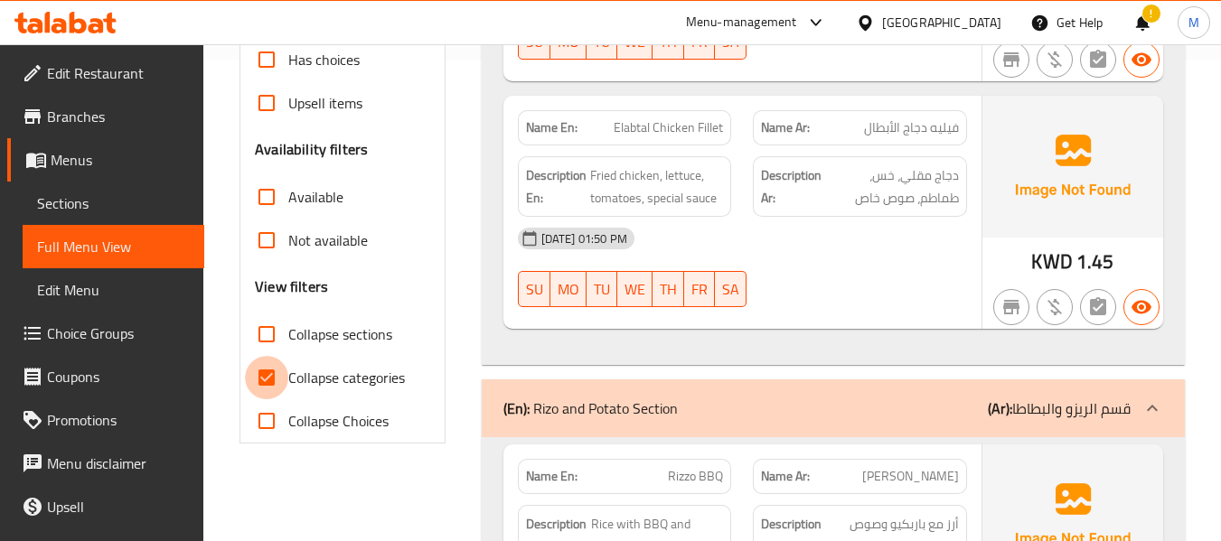
click at [264, 371] on input "Collapse categories" at bounding box center [266, 377] width 43 height 43
checkbox input "false"
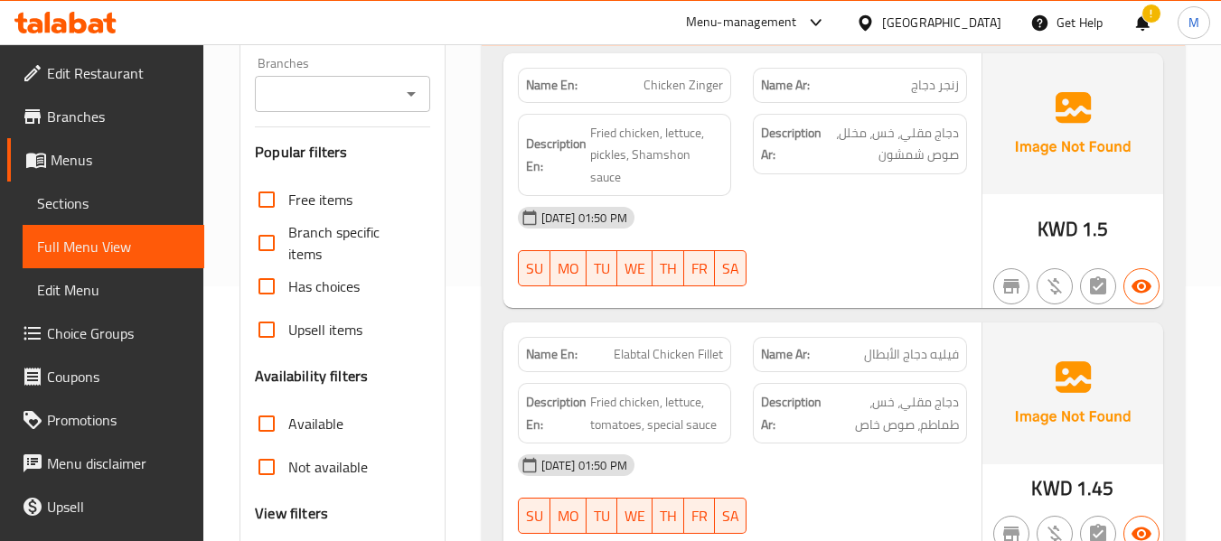
scroll to position [342, 0]
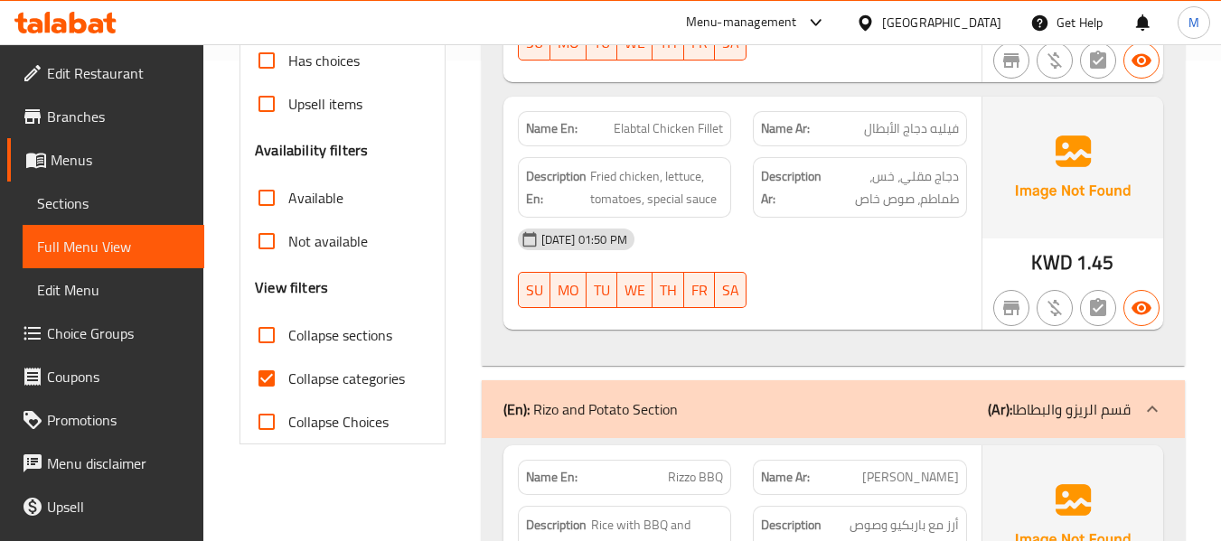
scroll to position [482, 0]
click at [279, 365] on input "Collapse categories" at bounding box center [266, 377] width 43 height 43
checkbox input "false"
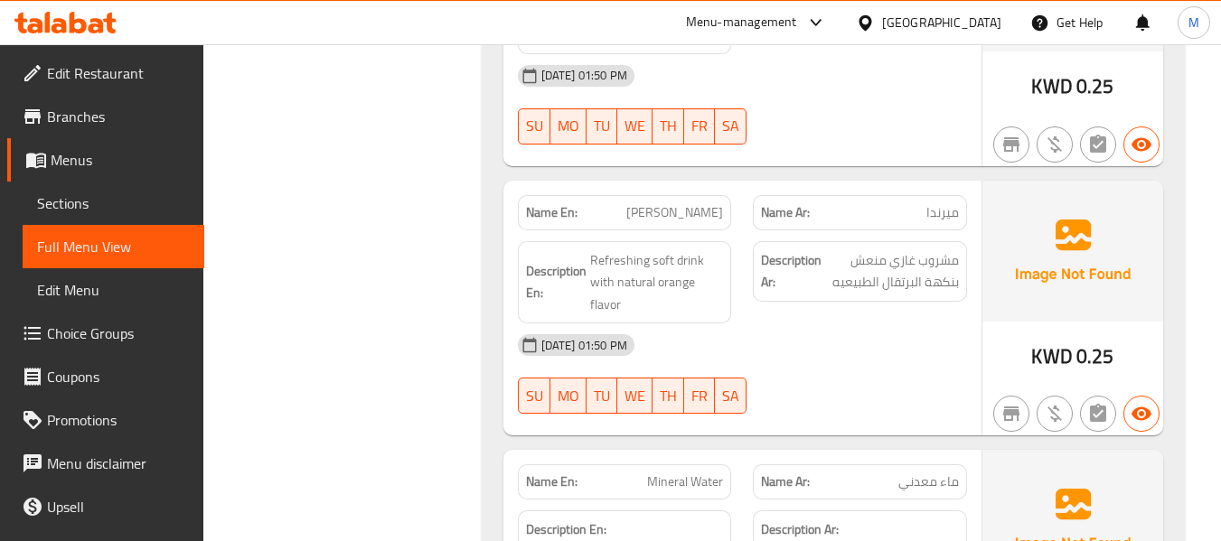
scroll to position [9058, 0]
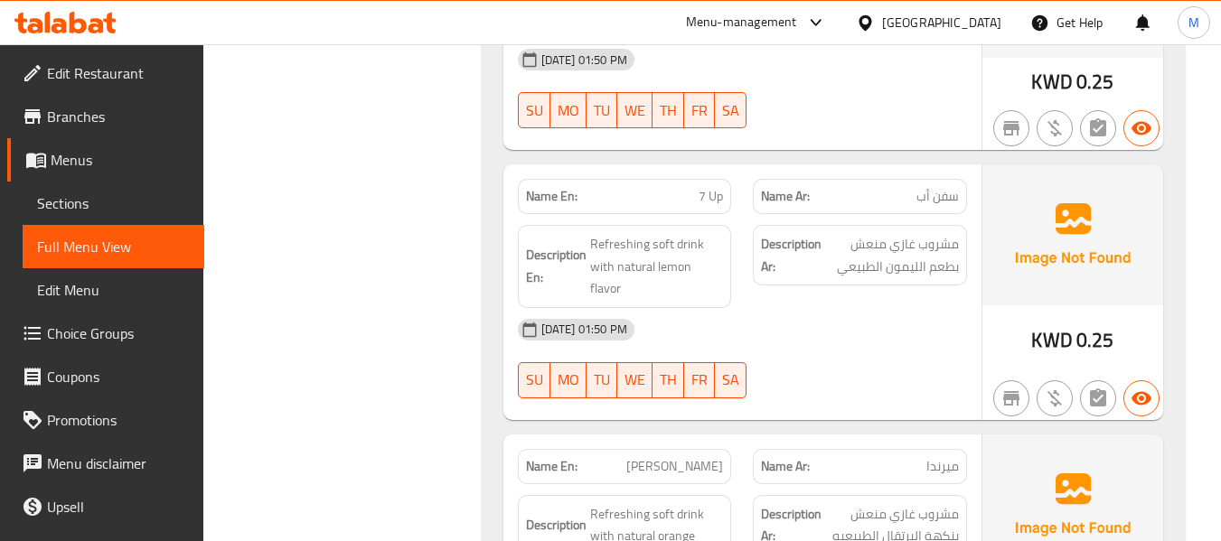
click at [951, 457] on span "ميرندا" at bounding box center [942, 466] width 33 height 19
copy span "ميرندا"
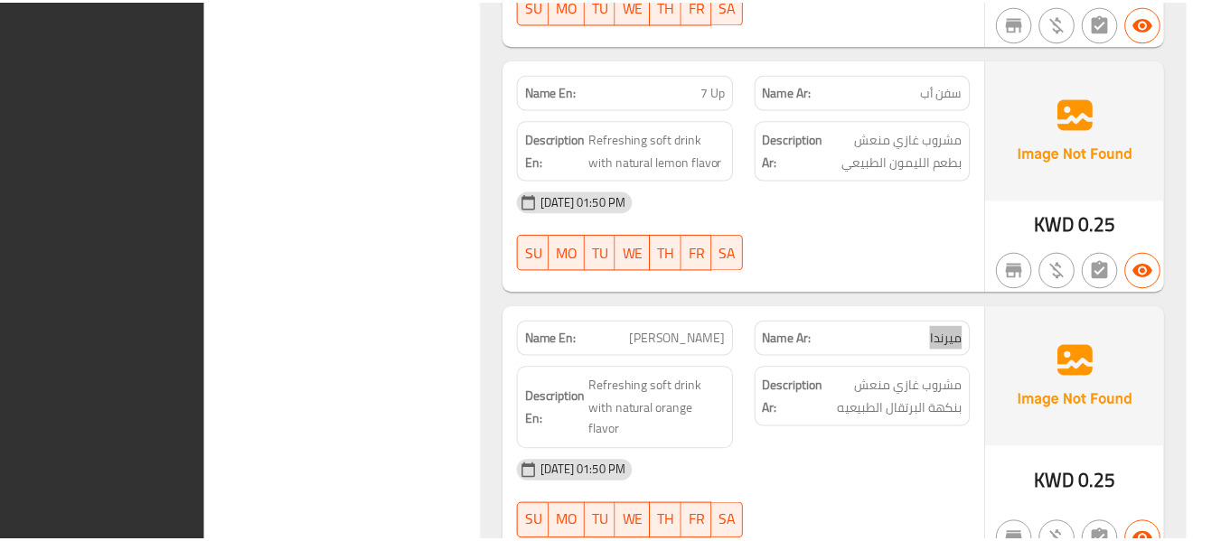
scroll to position [9267, 0]
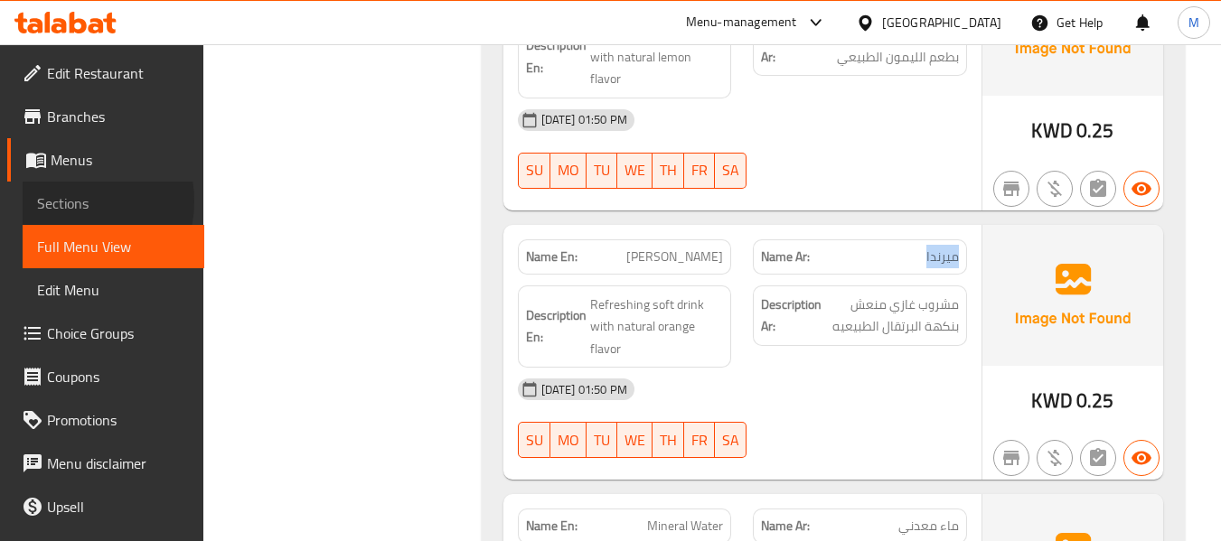
click at [68, 202] on span "Sections" at bounding box center [113, 203] width 153 height 22
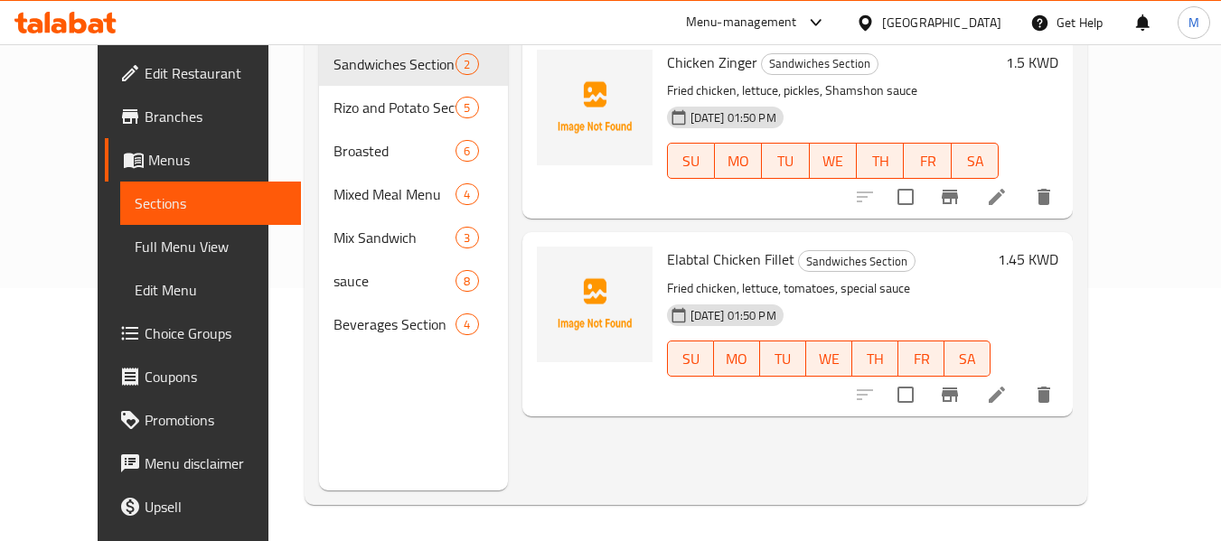
scroll to position [253, 0]
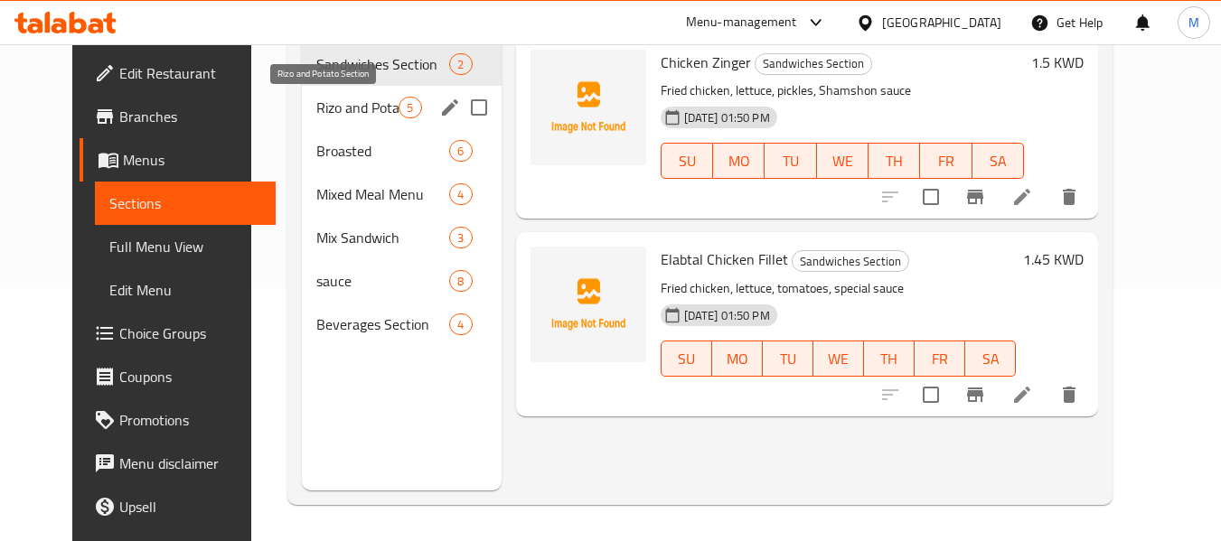
click at [316, 102] on span "Rizo and Potato Section" at bounding box center [357, 108] width 82 height 22
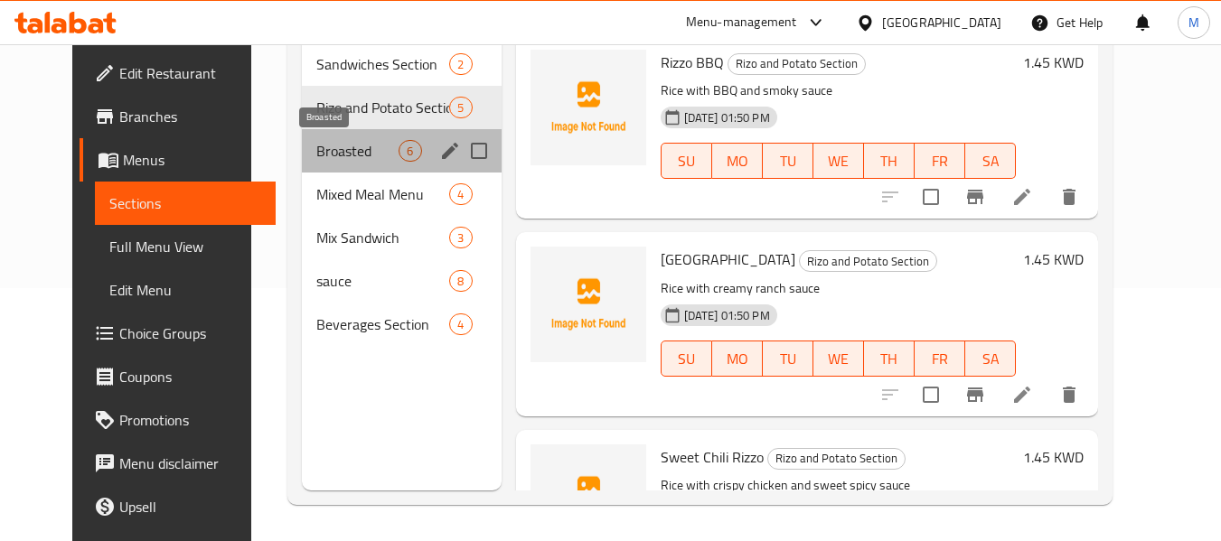
click at [316, 145] on span "Broasted" at bounding box center [357, 151] width 82 height 22
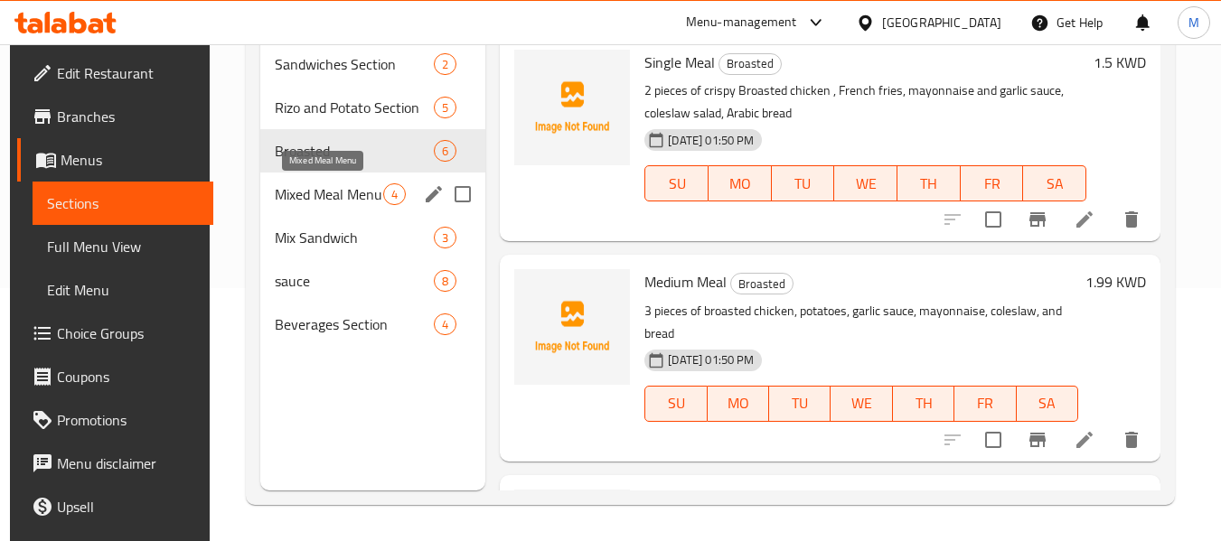
click at [301, 193] on span "Mixed Meal Menu" at bounding box center [329, 194] width 108 height 22
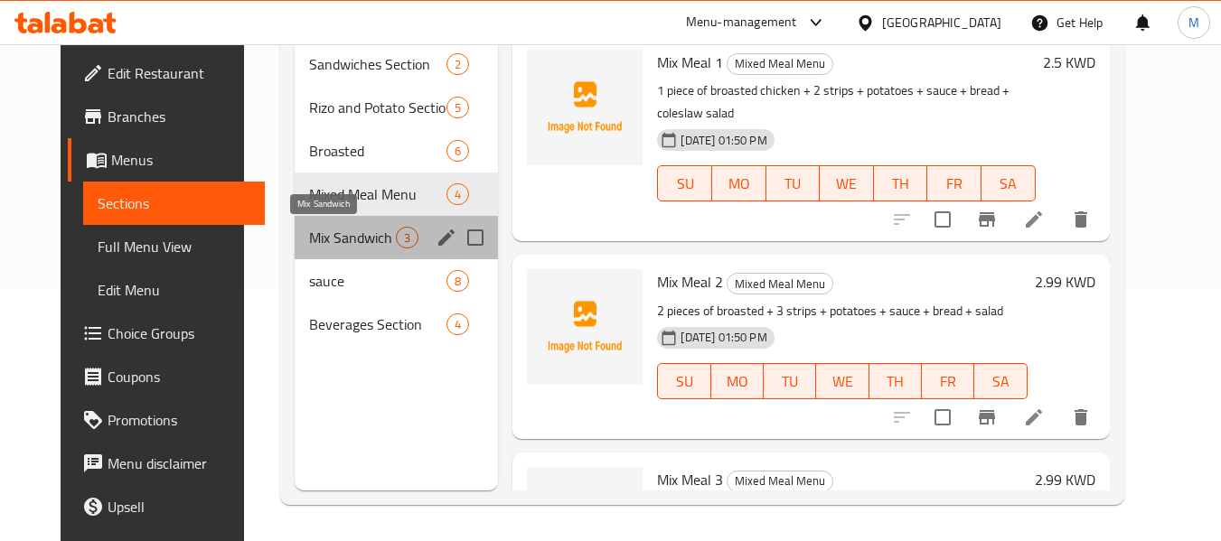
click at [309, 238] on span "Mix Sandwich" at bounding box center [352, 238] width 87 height 22
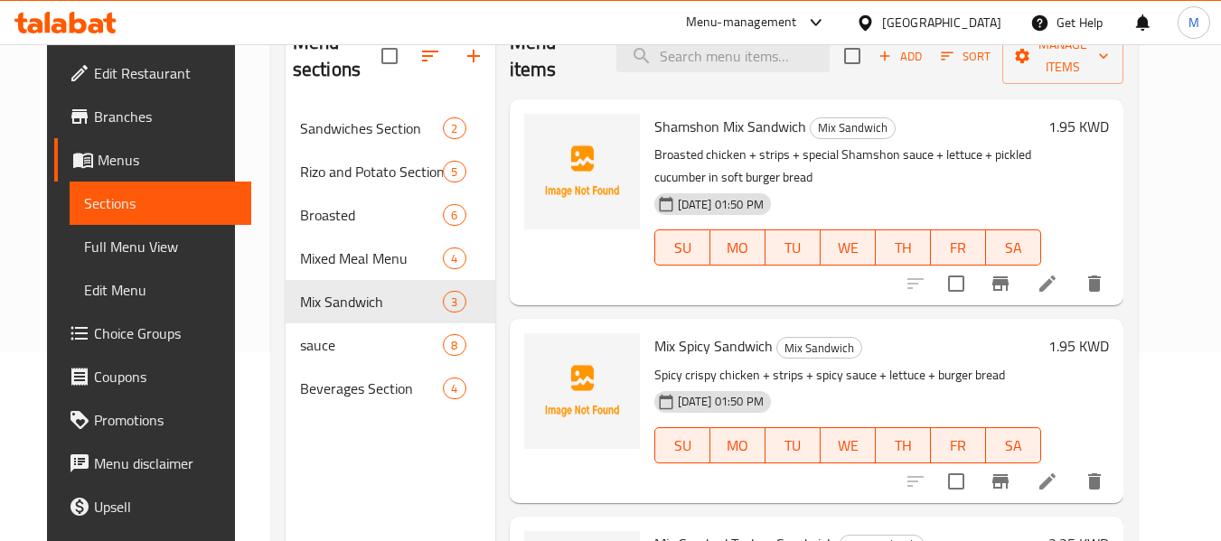
scroll to position [133, 0]
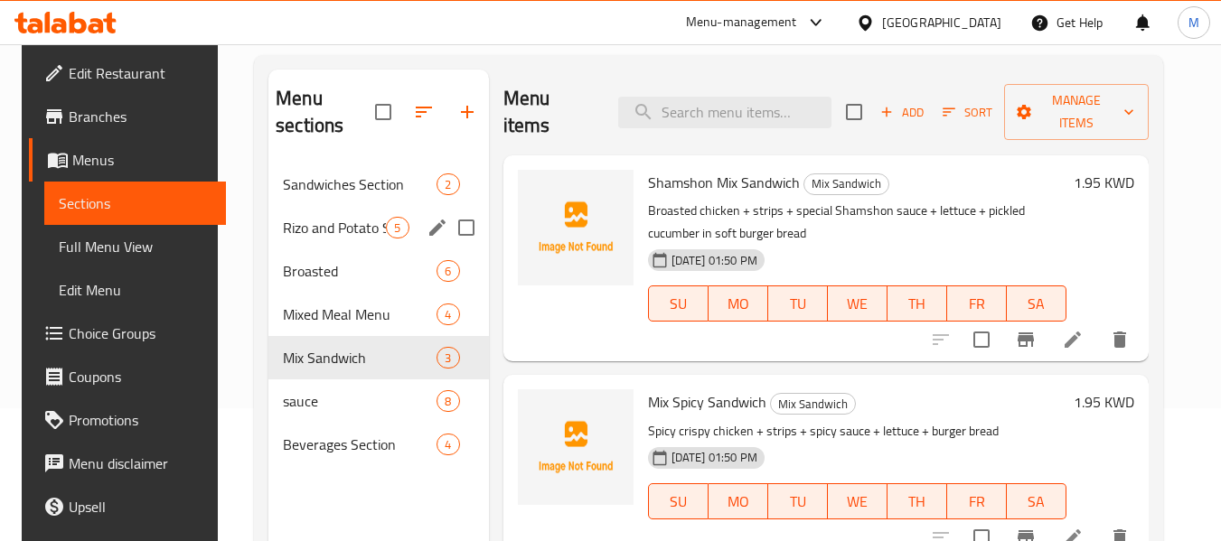
click at [332, 231] on span "Rizo and Potato Section" at bounding box center [334, 228] width 103 height 22
